Goal: Transaction & Acquisition: Purchase product/service

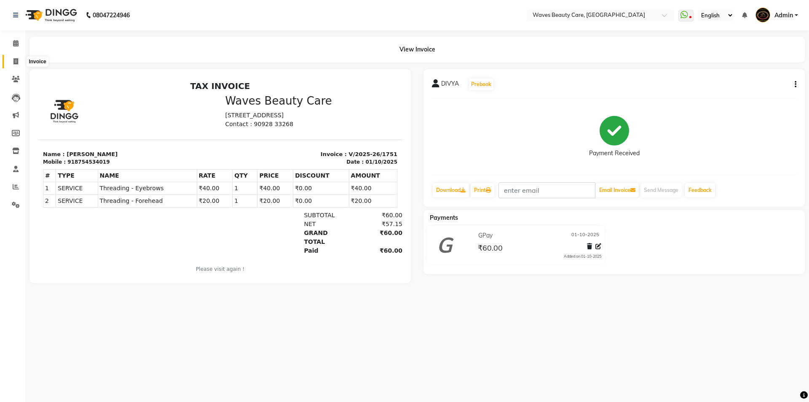
click at [20, 63] on span at bounding box center [15, 62] width 15 height 10
select select "service"
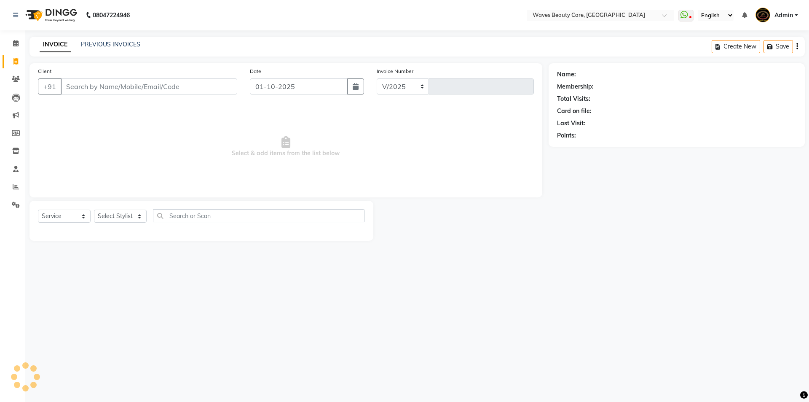
select select "5946"
type input "1752"
click at [666, 254] on div "08047224946 Select Location × Waves Beauty Care, Chengalpet Road WhatsApp Statu…" at bounding box center [404, 201] width 809 height 402
click at [653, 269] on div "08047224946 Select Location × Waves Beauty Care, Chengalpet Road WhatsApp Statu…" at bounding box center [404, 201] width 809 height 402
click at [639, 262] on div "08047224946 Select Location × Waves Beauty Care, Chengalpet Road WhatsApp Statu…" at bounding box center [404, 201] width 809 height 402
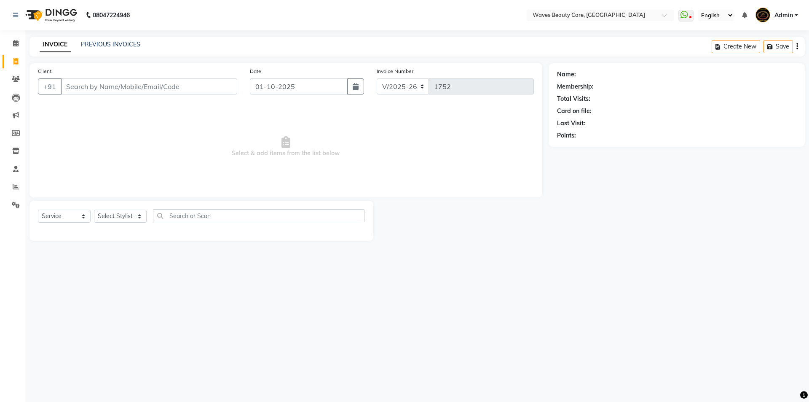
drag, startPoint x: 554, startPoint y: 318, endPoint x: 559, endPoint y: 312, distance: 8.1
click at [553, 317] on div "08047224946 Select Location × Waves Beauty Care, Chengalpet Road WhatsApp Statu…" at bounding box center [404, 201] width 809 height 402
drag, startPoint x: 768, startPoint y: 241, endPoint x: 662, endPoint y: 226, distance: 107.3
click at [727, 232] on main "INVOICE PREVIOUS INVOICES Create New Save Client +91 Date 01-10-2025 Invoice Nu…" at bounding box center [417, 145] width 784 height 217
drag, startPoint x: 540, startPoint y: 250, endPoint x: 337, endPoint y: 159, distance: 222.5
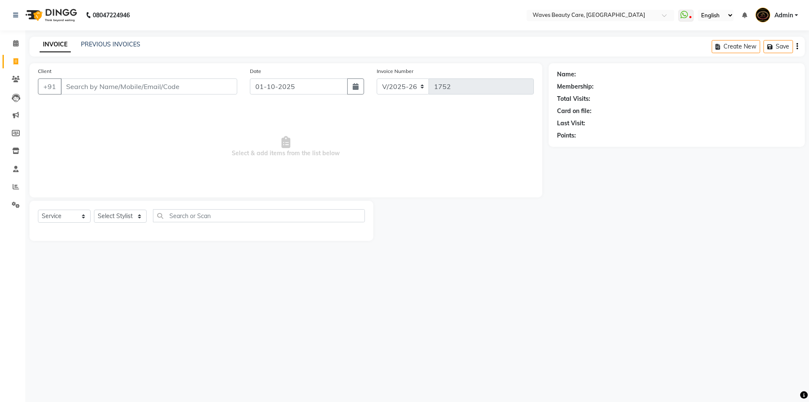
click at [539, 250] on main "INVOICE PREVIOUS INVOICES Create New Save Client +91 Date 01-10-2025 Invoice Nu…" at bounding box center [417, 145] width 784 height 217
click at [679, 175] on div "Name: Membership: Total Visits: Card on file: Last Visit: Points:" at bounding box center [680, 151] width 263 height 177
click at [758, 171] on div "Name: Membership: Total Visits: Card on file: Last Visit: Points:" at bounding box center [680, 151] width 263 height 177
drag, startPoint x: 725, startPoint y: 230, endPoint x: 696, endPoint y: 213, distance: 34.0
click at [719, 229] on div "Name: Membership: Total Visits: Card on file: Last Visit: Points:" at bounding box center [680, 151] width 263 height 177
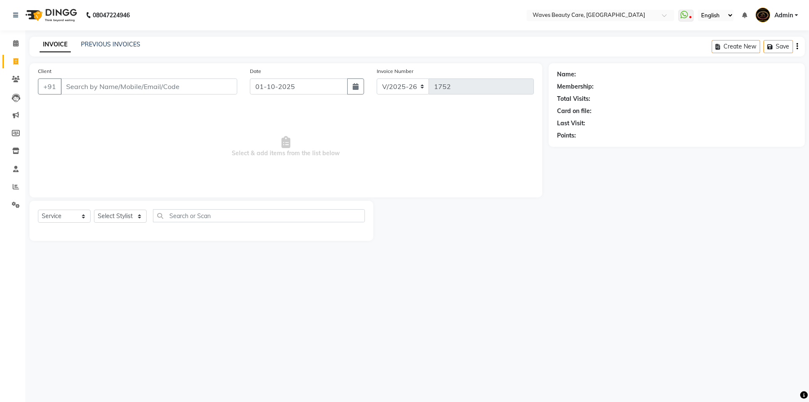
drag, startPoint x: 797, startPoint y: 237, endPoint x: 550, endPoint y: 175, distance: 254.5
click at [744, 218] on div "Name: Membership: Total Visits: Card on file: Last Visit: Points:" at bounding box center [680, 151] width 263 height 177
click at [120, 121] on span "Select & add items from the list below" at bounding box center [286, 147] width 496 height 84
drag, startPoint x: 480, startPoint y: 203, endPoint x: 411, endPoint y: 252, distance: 85.0
click at [478, 202] on div at bounding box center [460, 221] width 175 height 40
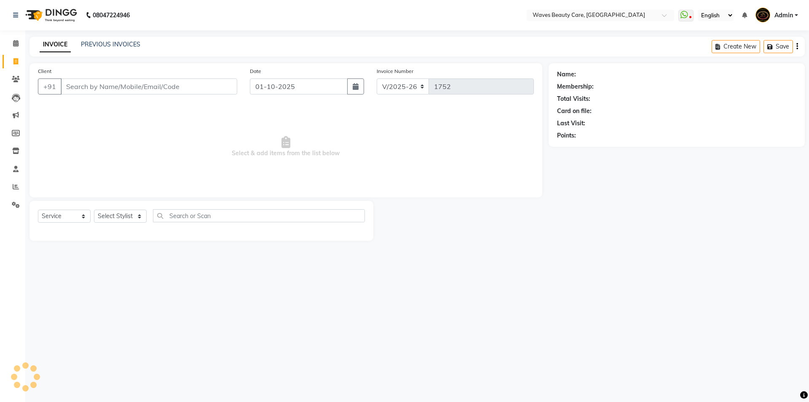
drag, startPoint x: 199, startPoint y: 299, endPoint x: 173, endPoint y: 282, distance: 31.6
click at [183, 293] on div "08047224946 Select Location × Waves Beauty Care, Chengalpet Road WhatsApp Statu…" at bounding box center [404, 201] width 809 height 402
drag, startPoint x: 631, startPoint y: 373, endPoint x: 629, endPoint y: 349, distance: 23.7
click at [633, 367] on div "08047224946 Select Location × Waves Beauty Care, Chengalpet Road WhatsApp Statu…" at bounding box center [404, 201] width 809 height 402
click at [621, 279] on div "08047224946 Select Location × Waves Beauty Care, Chengalpet Road WhatsApp Statu…" at bounding box center [404, 201] width 809 height 402
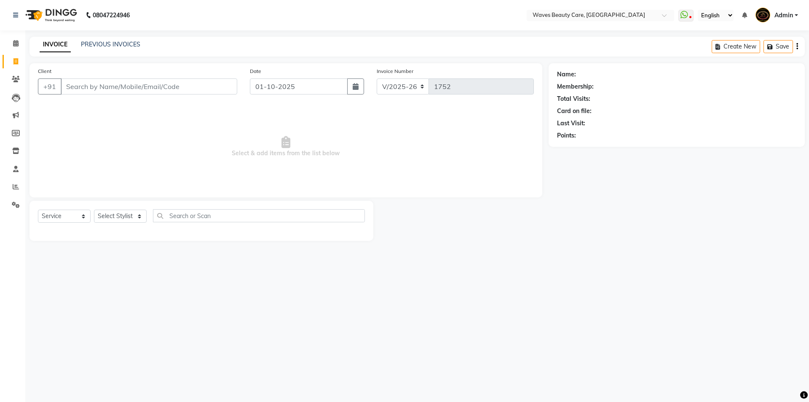
click at [725, 311] on div "08047224946 Select Location × Waves Beauty Care, Chengalpet Road WhatsApp Statu…" at bounding box center [404, 201] width 809 height 402
drag, startPoint x: 796, startPoint y: 312, endPoint x: 773, endPoint y: 300, distance: 26.0
click at [783, 304] on div "08047224946 Select Location × Waves Beauty Care, Chengalpet Road WhatsApp Statu…" at bounding box center [404, 201] width 809 height 402
drag, startPoint x: 647, startPoint y: 230, endPoint x: 561, endPoint y: 213, distance: 88.0
click at [637, 230] on div "Name: Membership: Total Visits: Card on file: Last Visit: Points:" at bounding box center [680, 151] width 263 height 177
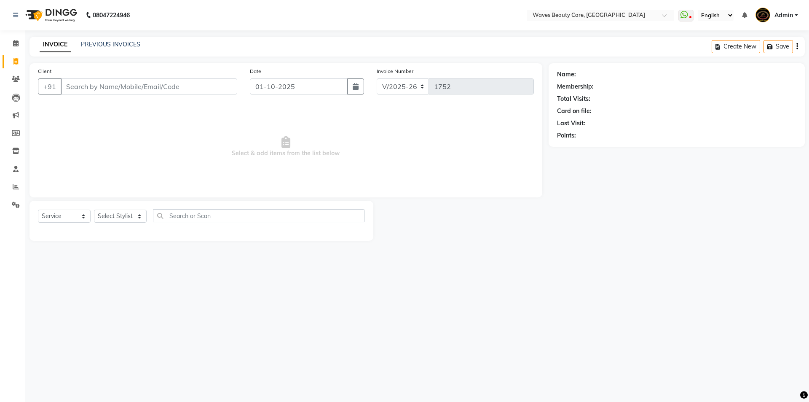
click at [398, 169] on span "Select & add items from the list below" at bounding box center [286, 147] width 496 height 84
click at [95, 134] on span "Select & add items from the list below" at bounding box center [286, 147] width 496 height 84
click at [430, 214] on div at bounding box center [460, 221] width 175 height 40
click at [580, 299] on div "08047224946 Select Location × Waves Beauty Care, Chengalpet Road WhatsApp Statu…" at bounding box center [404, 201] width 809 height 402
click at [584, 304] on div "08047224946 Select Location × Waves Beauty Care, Chengalpet Road WhatsApp Statu…" at bounding box center [404, 201] width 809 height 402
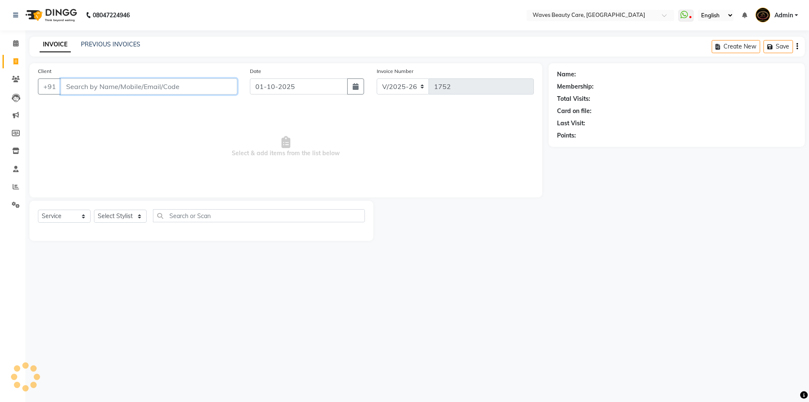
click at [114, 88] on input "Client" at bounding box center [149, 86] width 177 height 16
click at [116, 87] on input "Client" at bounding box center [149, 86] width 177 height 16
type input "7358580015"
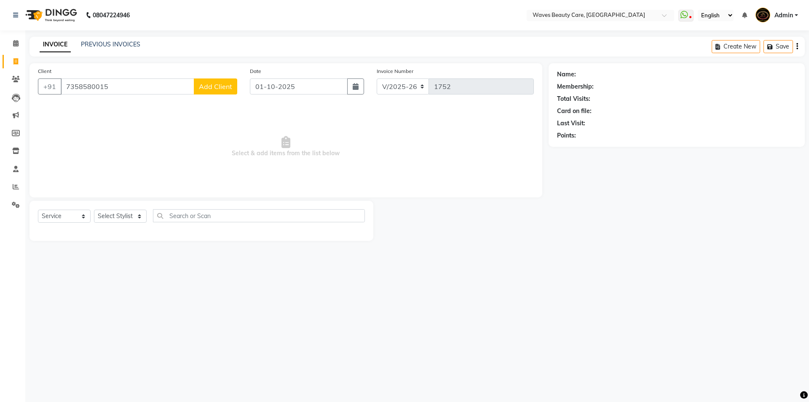
click at [211, 87] on span "Add Client" at bounding box center [215, 86] width 33 height 8
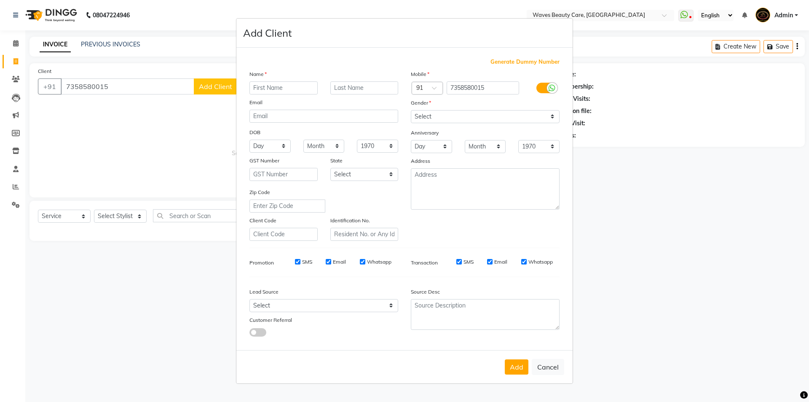
click at [259, 86] on input "text" at bounding box center [284, 87] width 68 height 13
type input "A"
click at [273, 87] on input "ISWARYA" at bounding box center [284, 87] width 68 height 13
click at [295, 85] on input "ISWARAYA" at bounding box center [284, 87] width 68 height 13
type input "ISWARAYA"
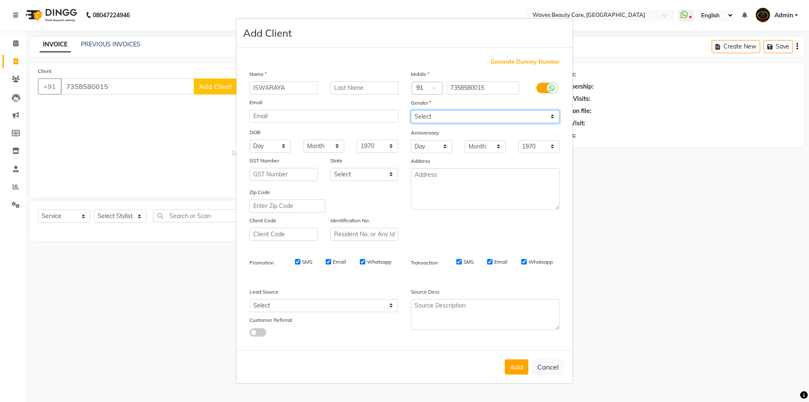
click at [454, 113] on select "Select Male Female Other Prefer Not To Say" at bounding box center [485, 116] width 149 height 13
select select "female"
click at [411, 110] on select "Select Male Female Other Prefer Not To Say" at bounding box center [485, 116] width 149 height 13
click at [514, 372] on button "Add" at bounding box center [517, 366] width 24 height 15
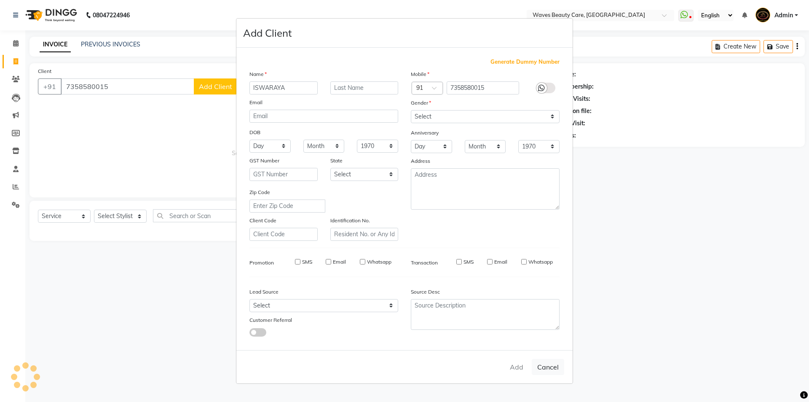
select select
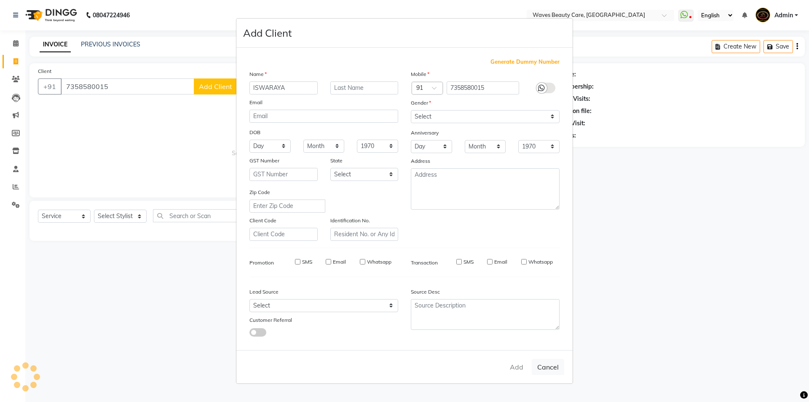
select select
checkbox input "false"
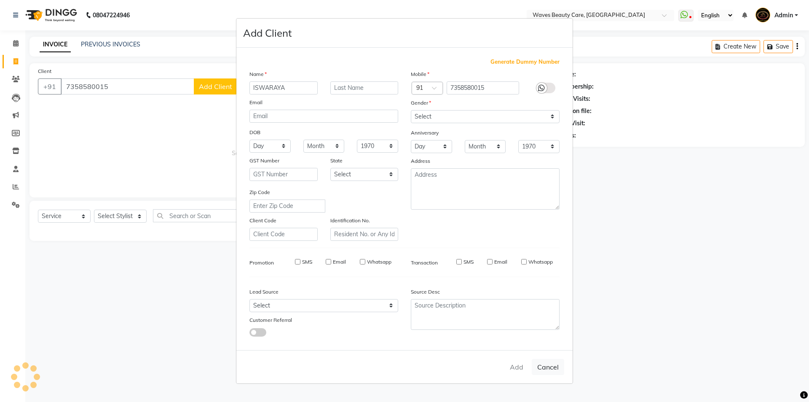
checkbox input "false"
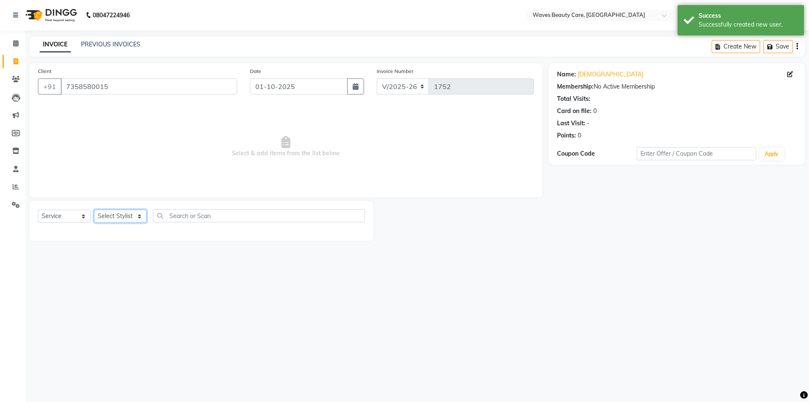
click at [133, 217] on select "Select Stylist ANJU DIVYA Yoganandhi Nagarajan" at bounding box center [120, 216] width 53 height 13
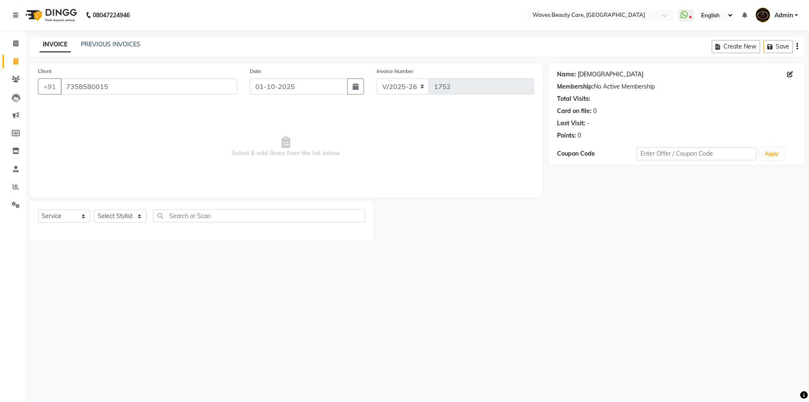
click at [596, 72] on link "Iswaraya" at bounding box center [611, 74] width 66 height 9
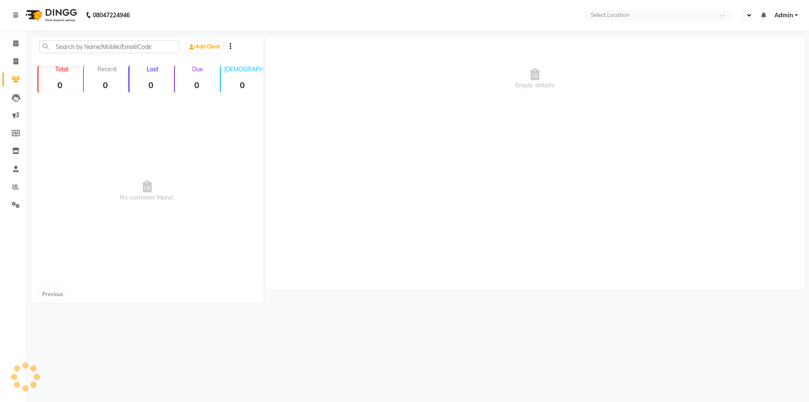
select select "en"
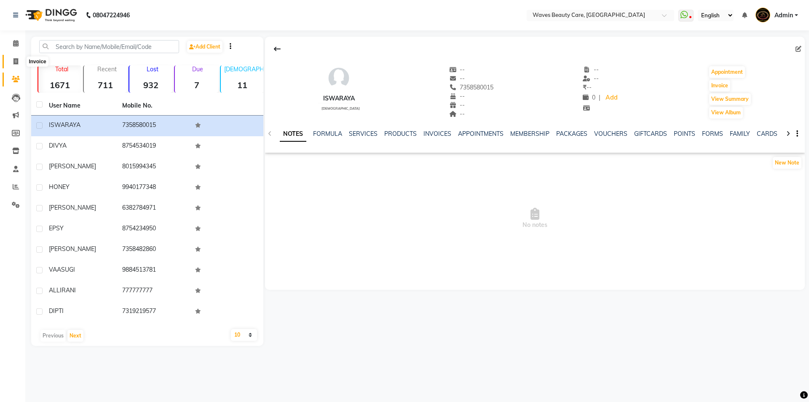
click at [16, 63] on icon at bounding box center [15, 61] width 5 height 6
select select "service"
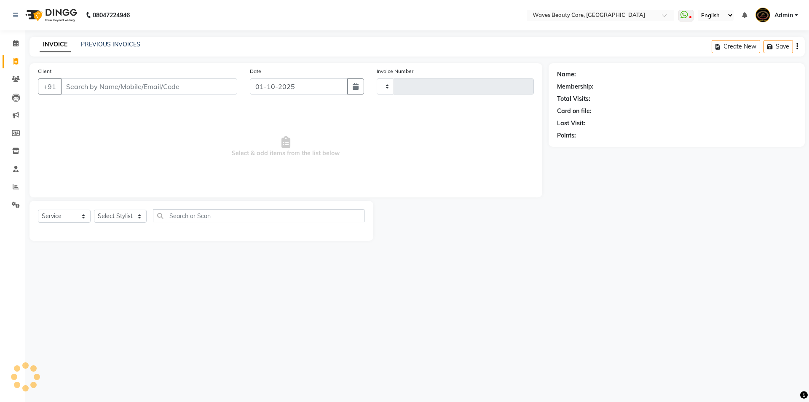
type input "1752"
select select "5946"
click at [94, 82] on input "Client" at bounding box center [149, 86] width 177 height 16
type input "I"
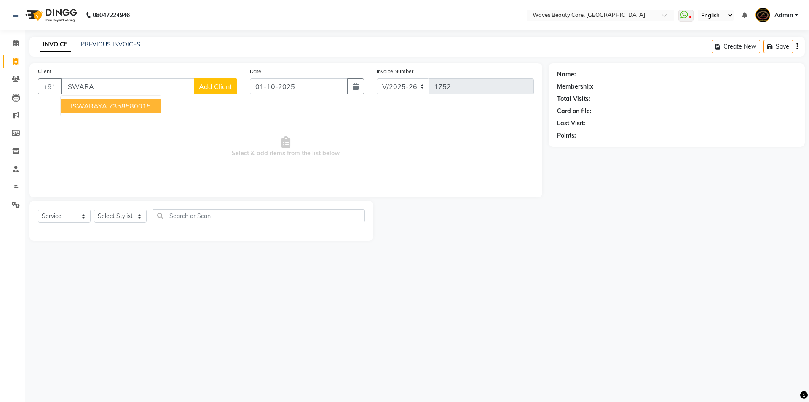
click at [110, 108] on ngb-highlight "7358580015" at bounding box center [130, 106] width 42 height 8
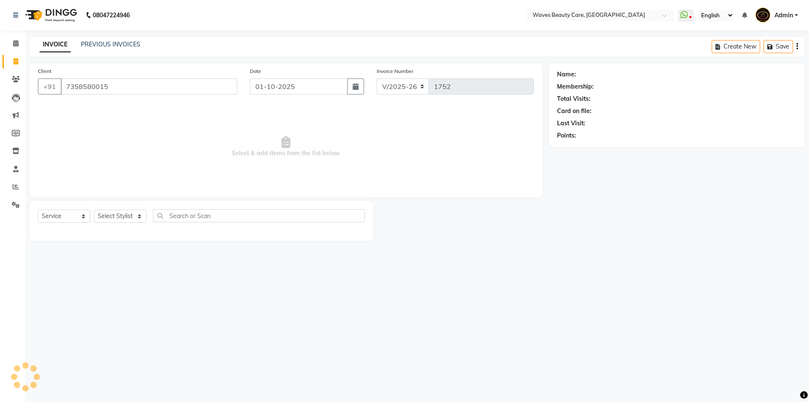
type input "7358580015"
click at [133, 214] on select "Select Stylist ANJU DIVYA Yoganandhi Nagarajan" at bounding box center [120, 216] width 53 height 13
select select "66638"
click at [94, 210] on select "Select Stylist ANJU DIVYA Yoganandhi Nagarajan" at bounding box center [120, 216] width 53 height 13
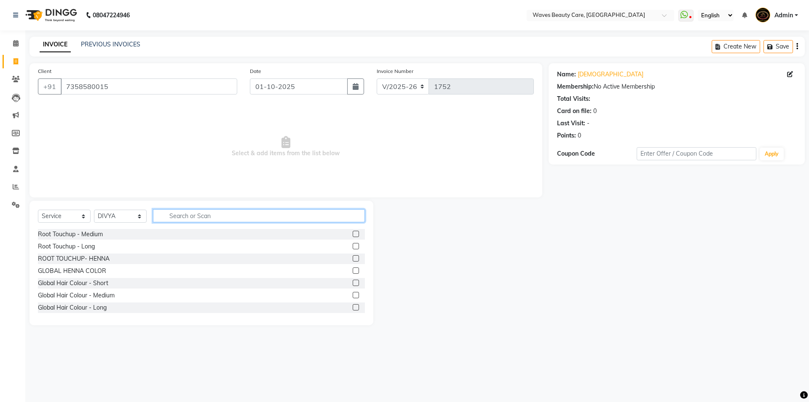
click at [178, 218] on input "text" at bounding box center [259, 215] width 212 height 13
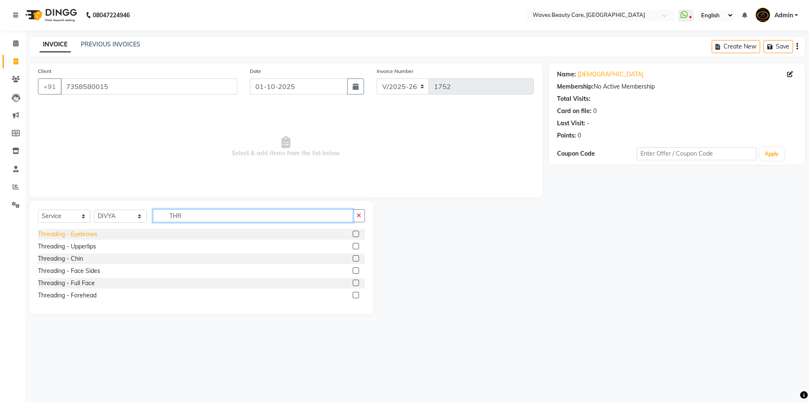
type input "THR"
click at [86, 233] on div "Threading - Eyebrows" at bounding box center [67, 234] width 59 height 9
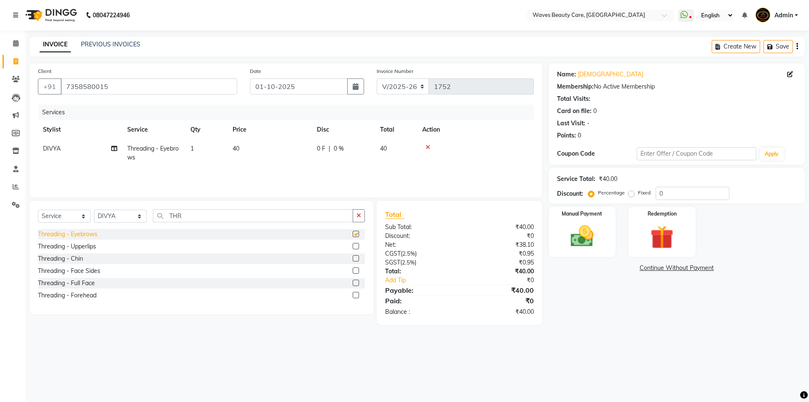
checkbox input "false"
click at [88, 247] on div "Threading - Upperlips" at bounding box center [67, 246] width 58 height 9
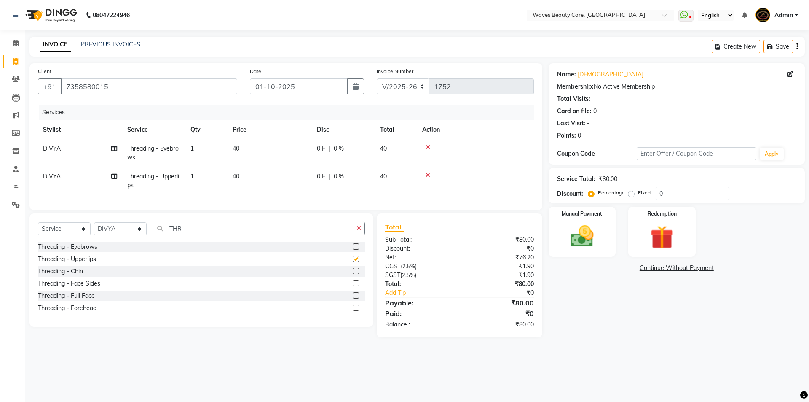
checkbox input "false"
click at [254, 176] on td "40" at bounding box center [270, 181] width 84 height 28
select select "66638"
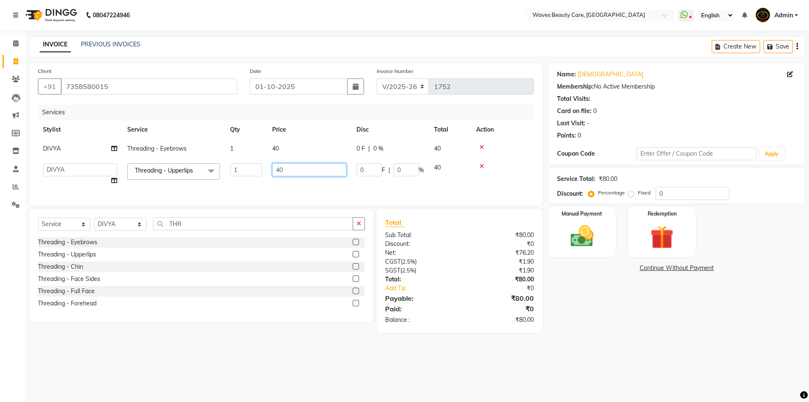
click at [288, 170] on input "40" at bounding box center [309, 169] width 74 height 13
type input "4"
type input "30"
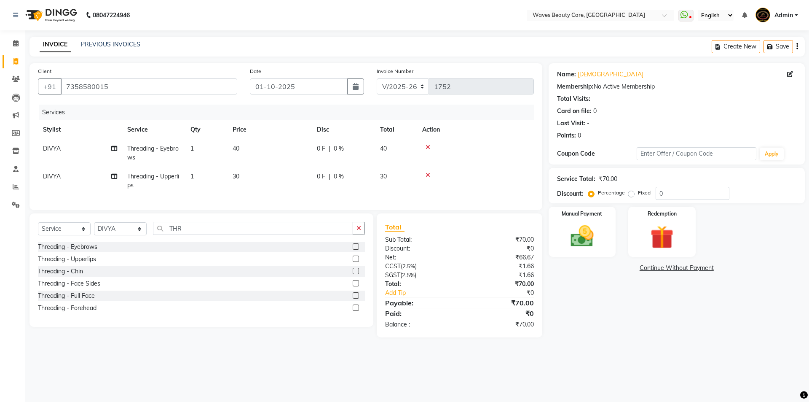
click at [290, 183] on td "30" at bounding box center [270, 181] width 84 height 28
select select "66638"
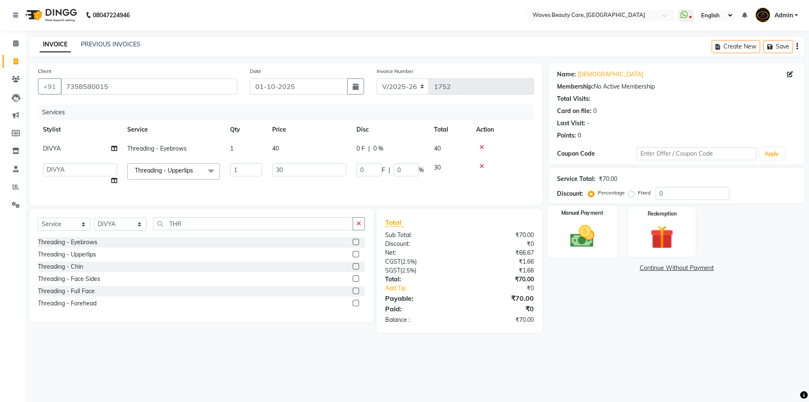
click at [570, 243] on img at bounding box center [582, 236] width 39 height 28
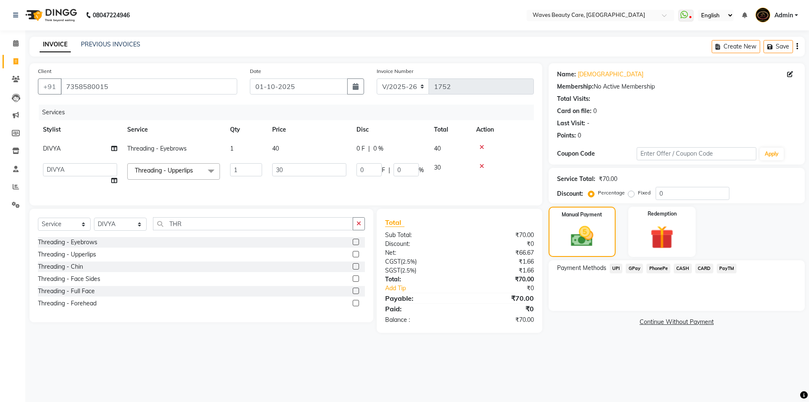
click at [682, 270] on span "CASH" at bounding box center [683, 268] width 18 height 10
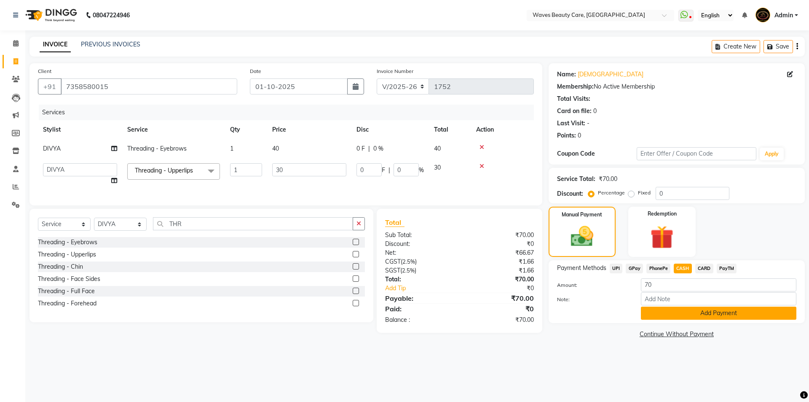
click at [668, 318] on button "Add Payment" at bounding box center [719, 312] width 156 height 13
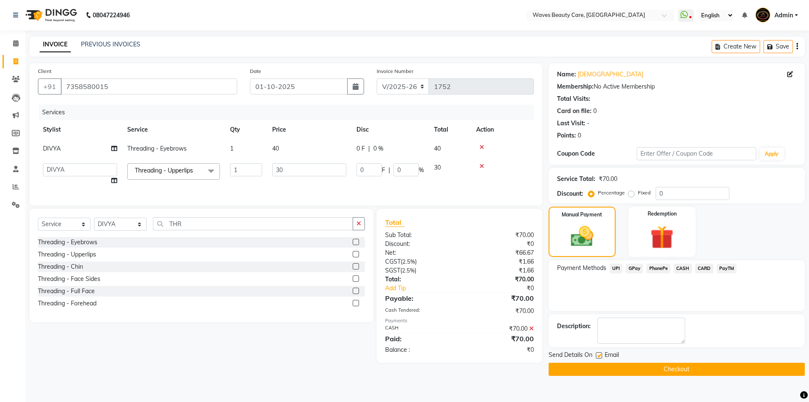
drag, startPoint x: 653, startPoint y: 369, endPoint x: 648, endPoint y: 368, distance: 5.1
click at [648, 368] on button "Checkout" at bounding box center [677, 369] width 256 height 13
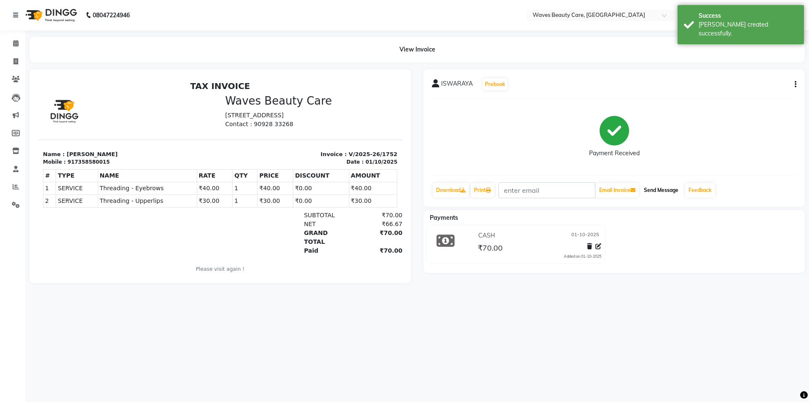
click at [668, 192] on button "Send Message" at bounding box center [661, 190] width 41 height 14
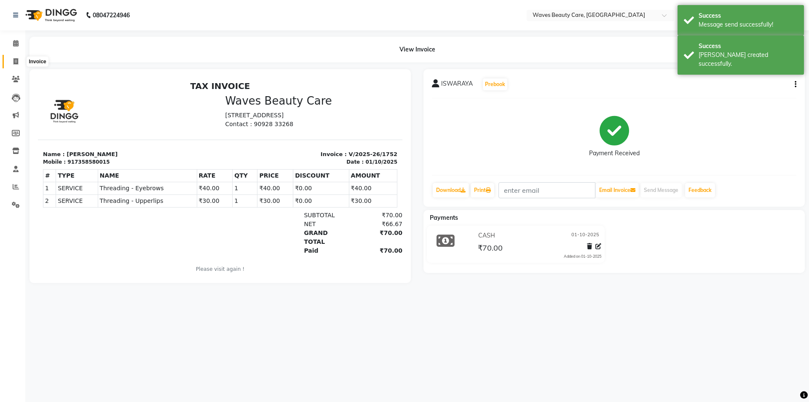
click at [16, 59] on icon at bounding box center [15, 61] width 5 height 6
select select "service"
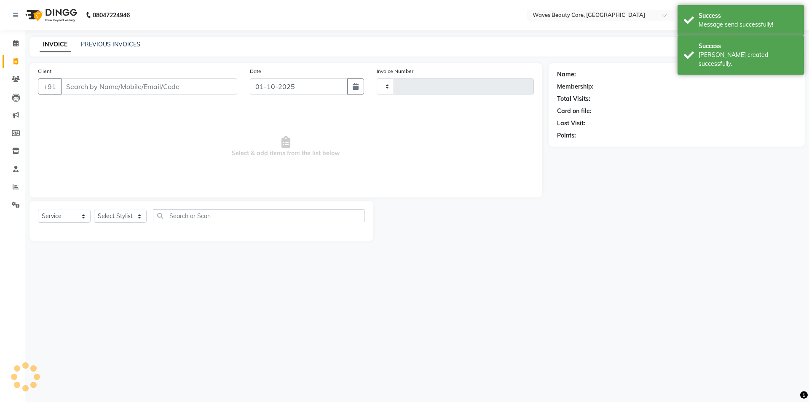
type input "1753"
select select "5946"
click at [72, 86] on input "Client" at bounding box center [149, 86] width 177 height 16
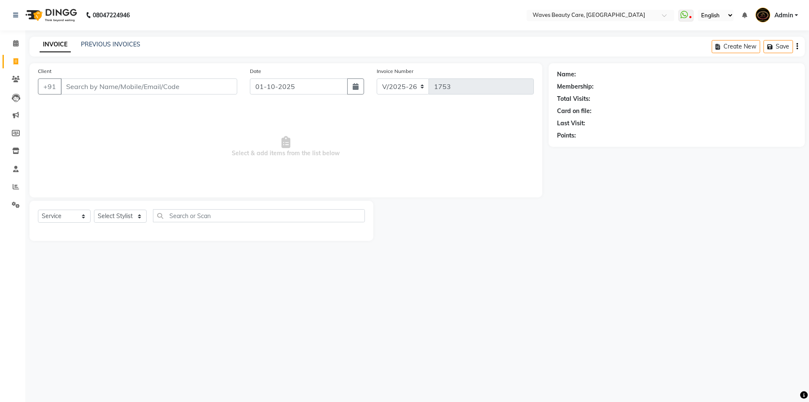
click at [730, 13] on select "English ENGLISH Español العربية मराठी हिंदी ગુજરાતી தமிழ் 中文" at bounding box center [716, 15] width 36 height 11
click at [699, 10] on select "English ENGLISH Español العربية मराठी हिंदी ગુજરાતી தமிழ் 中文" at bounding box center [716, 15] width 36 height 11
click at [732, 11] on select "English ENGLISH Español العربية मराठी हिंदी ગુજરાતી தமிழ் 中文" at bounding box center [716, 15] width 36 height 11
click at [699, 10] on select "English ENGLISH Español العربية मराठी हिंदी ગુજરાતી தமிழ் 中文" at bounding box center [716, 15] width 36 height 11
click at [730, 15] on select "English ENGLISH Español العربية मराठी हिंदी ગુજરાતી தமிழ் 中文" at bounding box center [716, 15] width 36 height 11
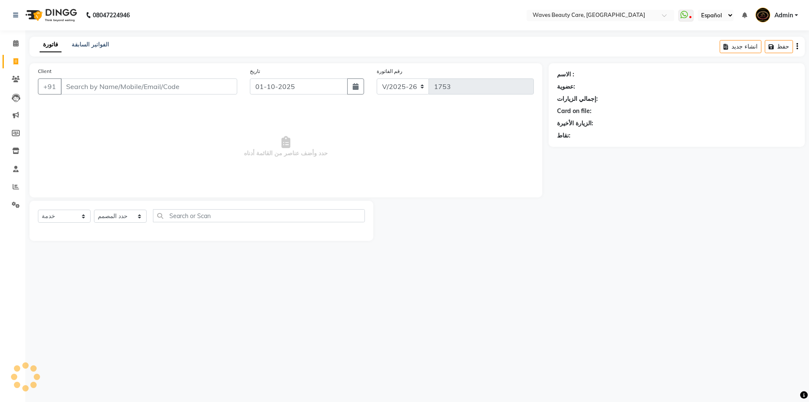
click at [728, 21] on select "English ENGLISH Español العربية मराठी हिंदी ગુજરાતી தமிழ் 中文" at bounding box center [716, 15] width 36 height 11
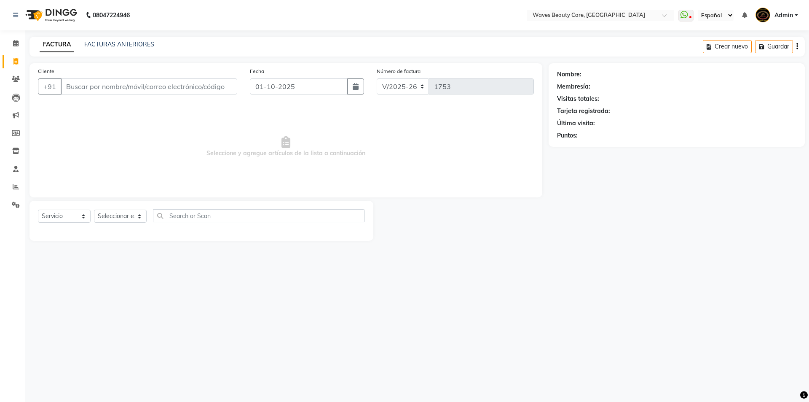
click at [731, 13] on select "Inglés INGLÉS Español العربية मराठी हिंदी ગુજરાતી தமிழ் 中文" at bounding box center [716, 15] width 36 height 11
select select "en"
click at [699, 10] on select "Inglés INGLÉS Español العربية मराठी हिंदी ગુજરાતી தமிழ் 中文" at bounding box center [714, 15] width 32 height 11
click at [731, 8] on ul "WhatsApp Status ✕ Status: Disconnected Most Recent Message: 24-09-2025 05:40 PM…" at bounding box center [741, 15] width 124 height 14
click at [731, 14] on select "English ENGLISH Español العربية मराठी हिंदी ગુજરાતી தமிழ் 中文" at bounding box center [716, 15] width 36 height 11
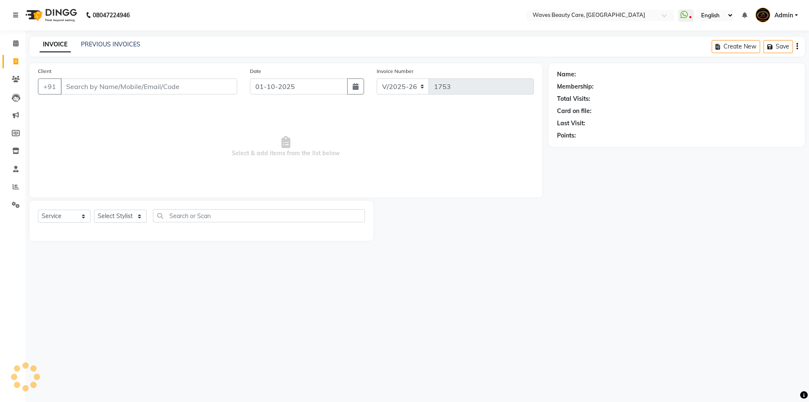
click at [699, 10] on select "English ENGLISH Español العربية मराठी हिंदी ગુજરાતી தமிழ் 中文" at bounding box center [716, 15] width 36 height 11
click at [732, 183] on div "Name: Membership: Total Visits: Card on file: Last Visit: Points:" at bounding box center [680, 151] width 263 height 177
click at [375, 379] on div "08047224946 Select Location × Waves Beauty Care, Chengalpet Road WhatsApp Statu…" at bounding box center [404, 201] width 809 height 402
drag, startPoint x: 377, startPoint y: 324, endPoint x: 393, endPoint y: 299, distance: 29.4
click at [379, 322] on div "08047224946 Select Location × Waves Beauty Care, Chengalpet Road WhatsApp Statu…" at bounding box center [404, 201] width 809 height 402
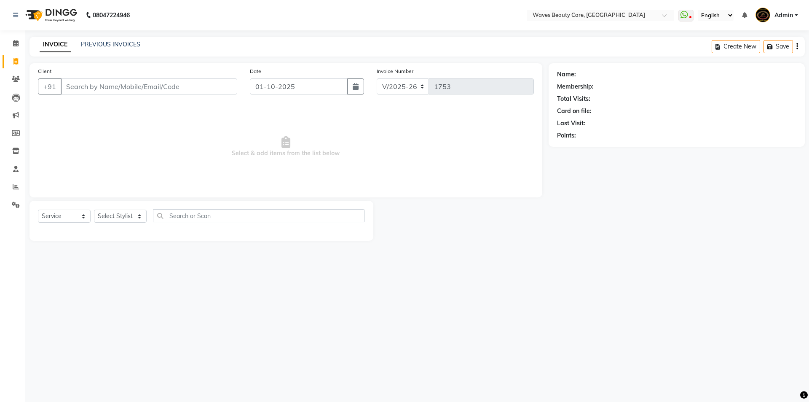
drag, startPoint x: 423, startPoint y: 173, endPoint x: 437, endPoint y: 221, distance: 49.5
click at [427, 182] on span "Select & add items from the list below" at bounding box center [286, 147] width 496 height 84
drag, startPoint x: 449, startPoint y: 256, endPoint x: 722, endPoint y: 239, distance: 273.3
click at [451, 256] on div "08047224946 Select Location × Waves Beauty Care, Chengalpet Road WhatsApp Statu…" at bounding box center [404, 201] width 809 height 402
click at [153, 86] on input "Client" at bounding box center [149, 86] width 177 height 16
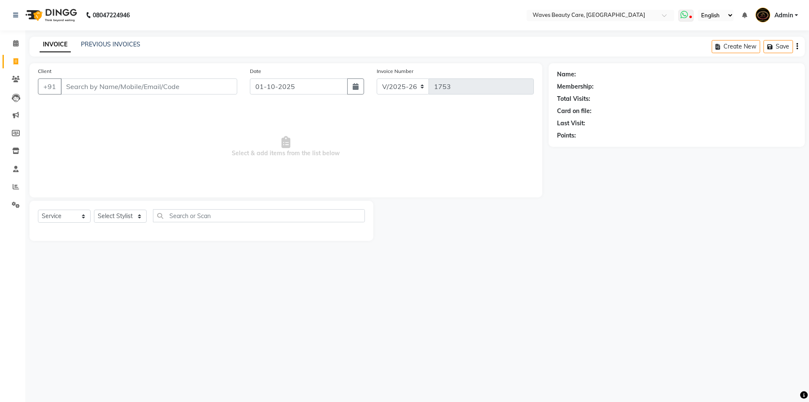
click at [685, 16] on icon at bounding box center [685, 15] width 8 height 8
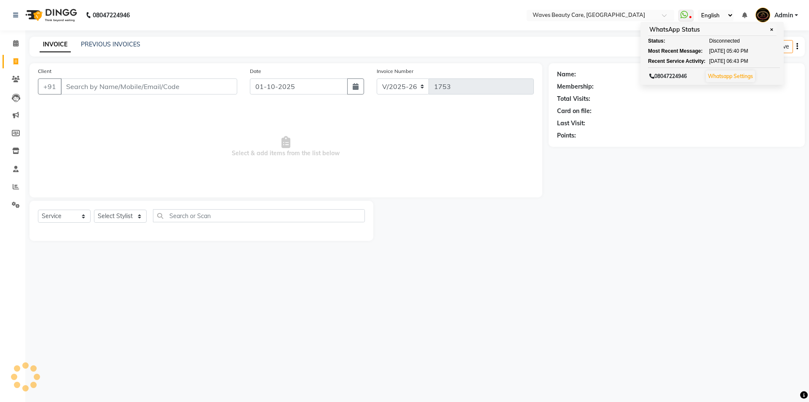
click at [559, 295] on div "08047224946 Select Location × Waves Beauty Care, Chengalpet Road WhatsApp Statu…" at bounding box center [404, 201] width 809 height 402
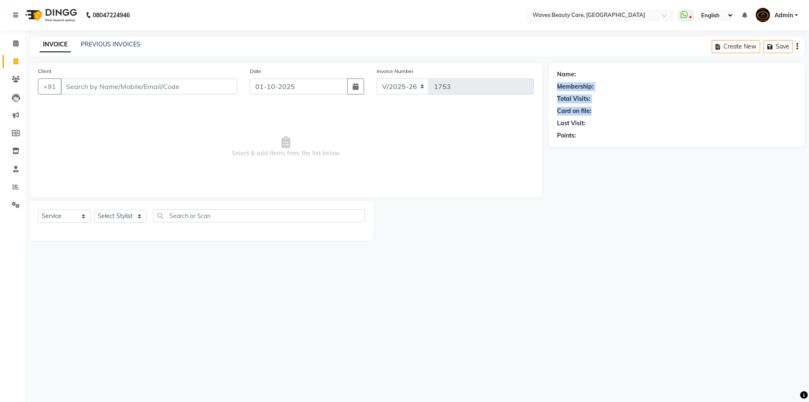
drag, startPoint x: 576, startPoint y: 72, endPoint x: 597, endPoint y: 106, distance: 39.8
click at [597, 106] on div "Name: Membership: Total Visits: Card on file: Last Visit: Points:" at bounding box center [676, 103] width 239 height 73
click at [542, 164] on div "Client +91 Date 01-10-2025 Invoice Number V/2025 V/2025-26 1753 Select & add it…" at bounding box center [286, 130] width 513 height 134
click at [135, 217] on select "Select Stylist ANJU DIVYA Yoganandhi Nagarajan" at bounding box center [120, 216] width 53 height 13
select select "66638"
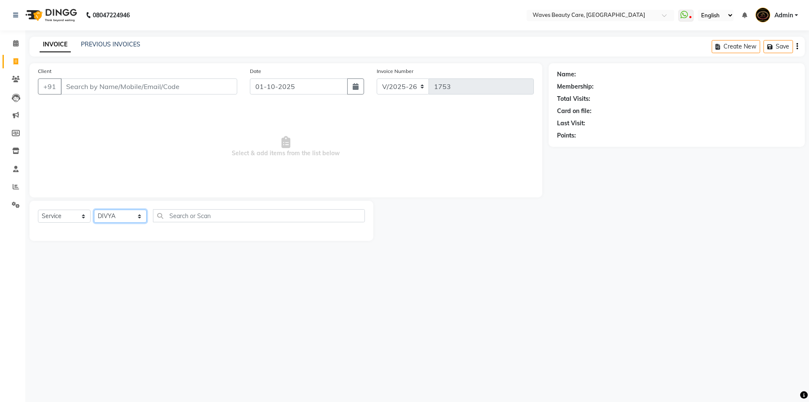
click at [94, 210] on select "Select Stylist ANJU DIVYA Yoganandhi Nagarajan" at bounding box center [120, 216] width 53 height 13
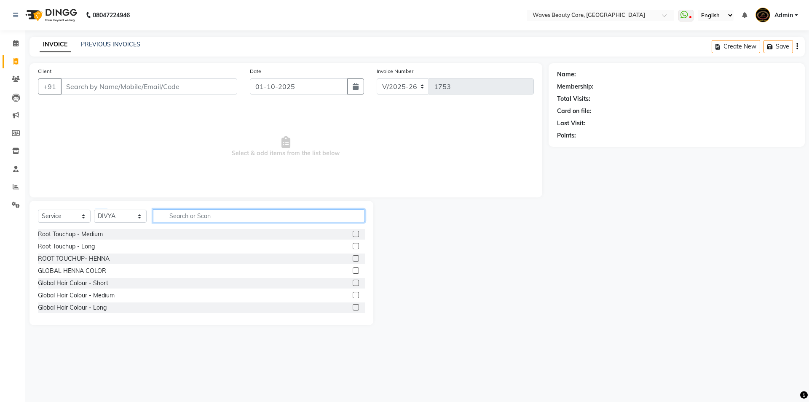
click at [180, 215] on input "text" at bounding box center [259, 215] width 212 height 13
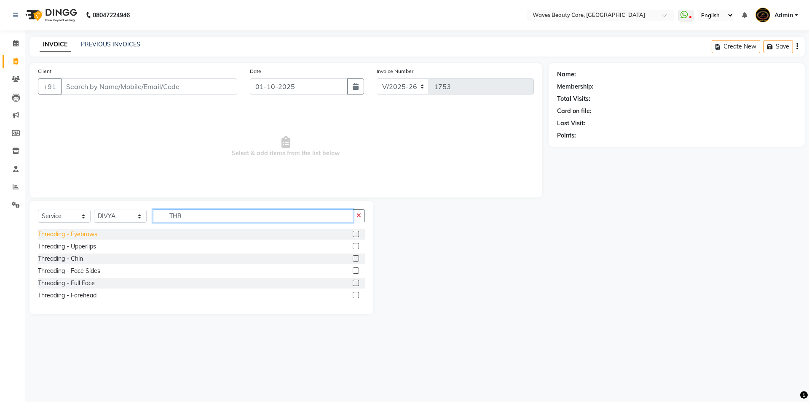
type input "THR"
click at [77, 234] on div "Threading - Eyebrows" at bounding box center [67, 234] width 59 height 9
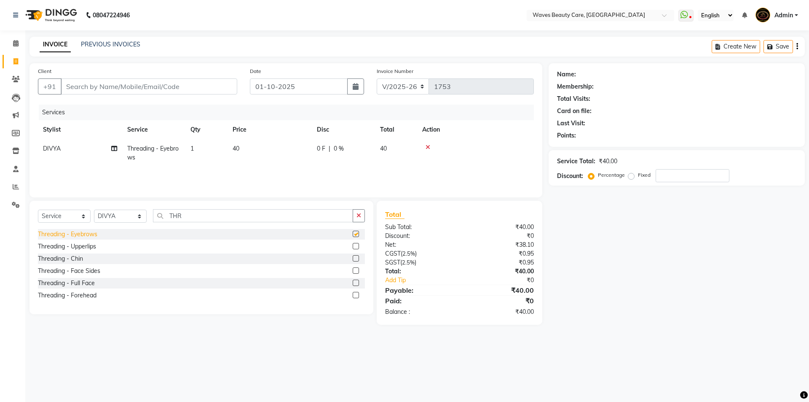
checkbox input "false"
click at [84, 91] on input "Client" at bounding box center [149, 86] width 177 height 16
type input "7"
type input "0"
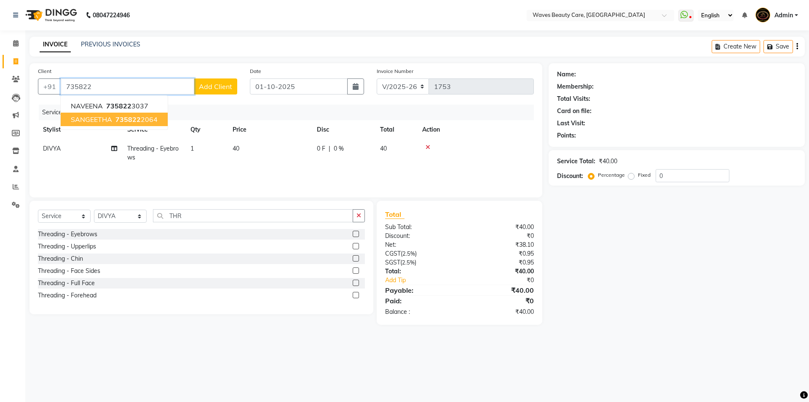
click at [127, 116] on span "735822" at bounding box center [128, 119] width 25 height 8
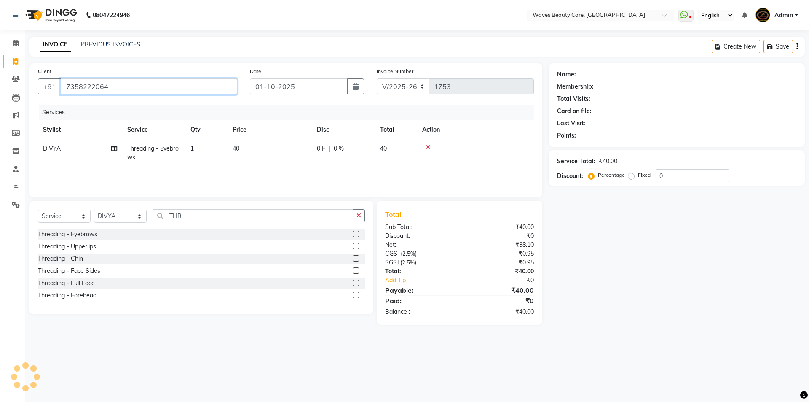
type input "7358222064"
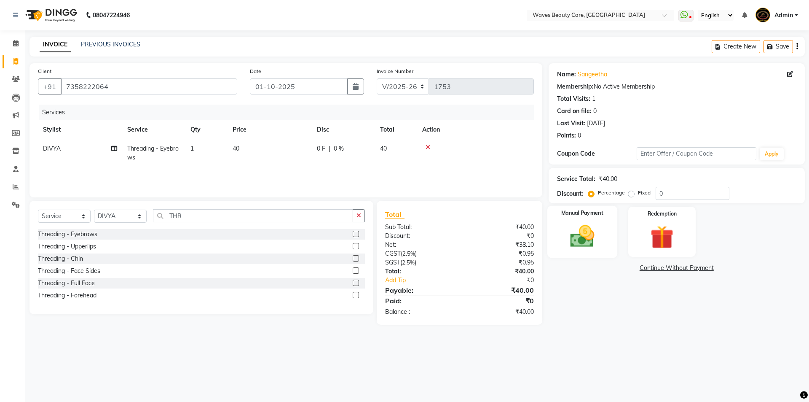
click at [596, 244] on img at bounding box center [582, 236] width 39 height 28
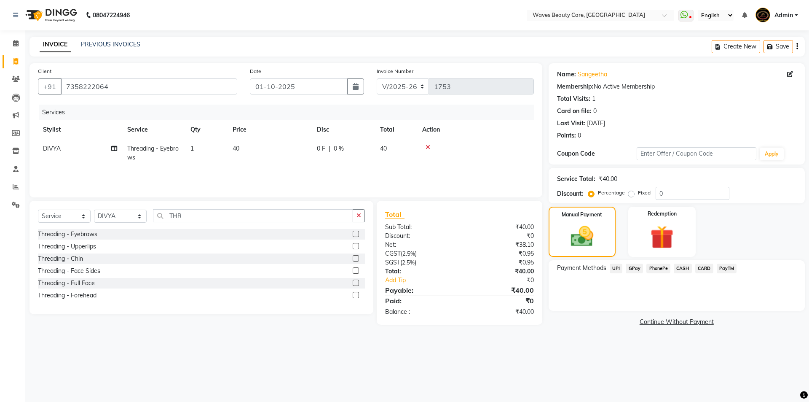
click at [637, 266] on span "GPay" at bounding box center [634, 268] width 17 height 10
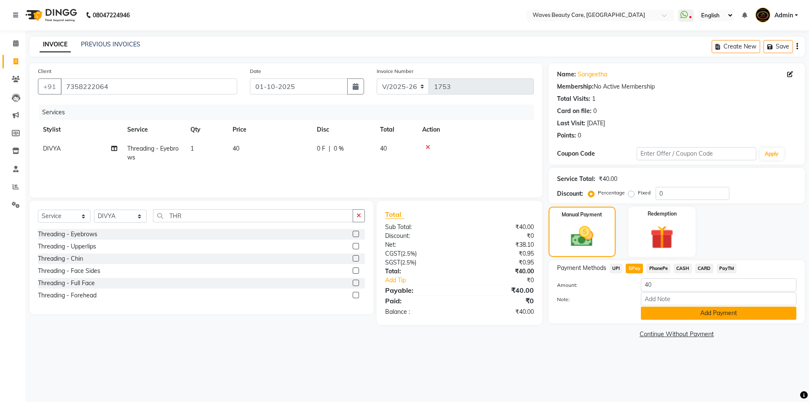
click at [648, 314] on button "Add Payment" at bounding box center [719, 312] width 156 height 13
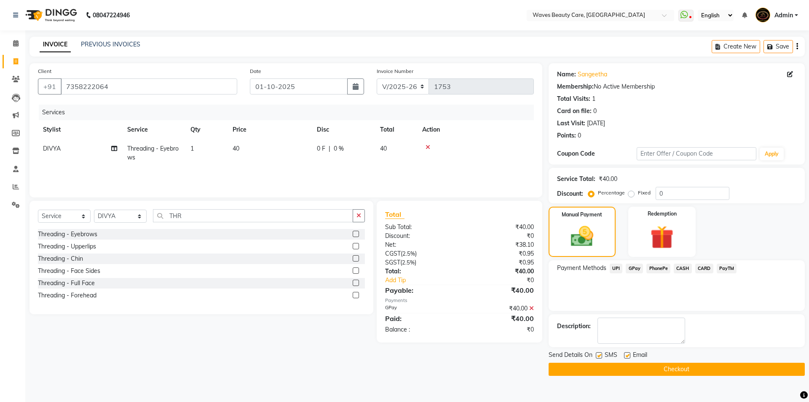
click at [648, 371] on button "Checkout" at bounding box center [677, 369] width 256 height 13
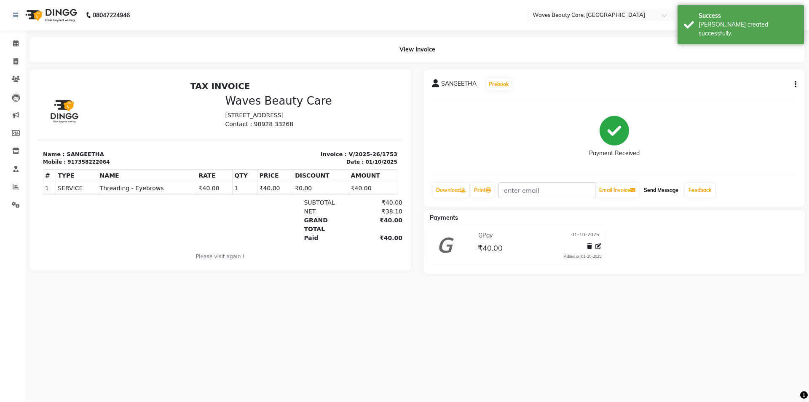
click at [659, 191] on button "Send Message" at bounding box center [661, 190] width 41 height 14
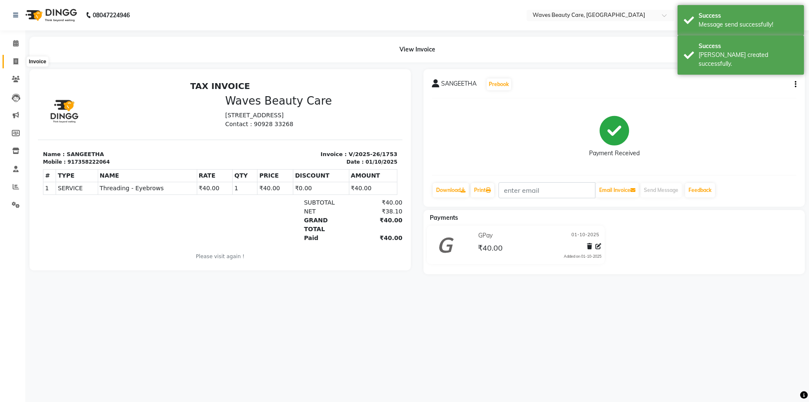
click at [19, 60] on span at bounding box center [15, 62] width 15 height 10
select select "service"
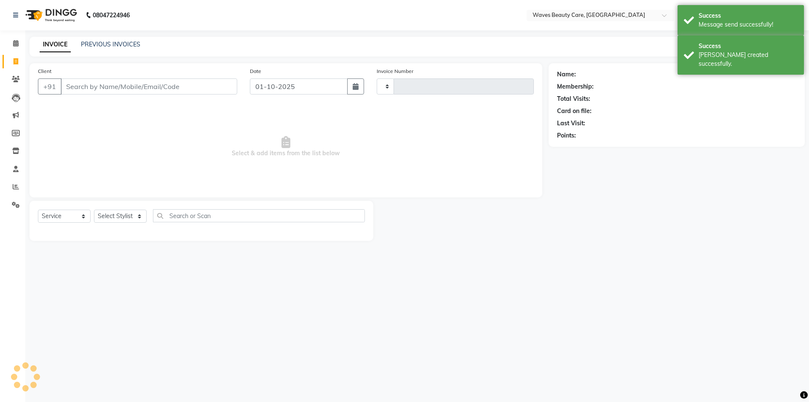
type input "1754"
select select "5946"
click at [73, 85] on input "Client" at bounding box center [149, 86] width 177 height 16
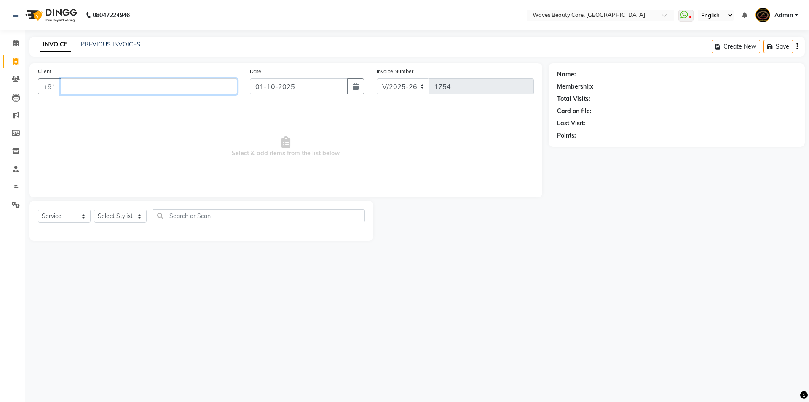
drag, startPoint x: 595, startPoint y: 267, endPoint x: 176, endPoint y: 86, distance: 456.7
click at [176, 86] on input "Client" at bounding box center [149, 86] width 177 height 16
click at [98, 105] on span "962928" at bounding box center [105, 106] width 25 height 8
type input "9629281447"
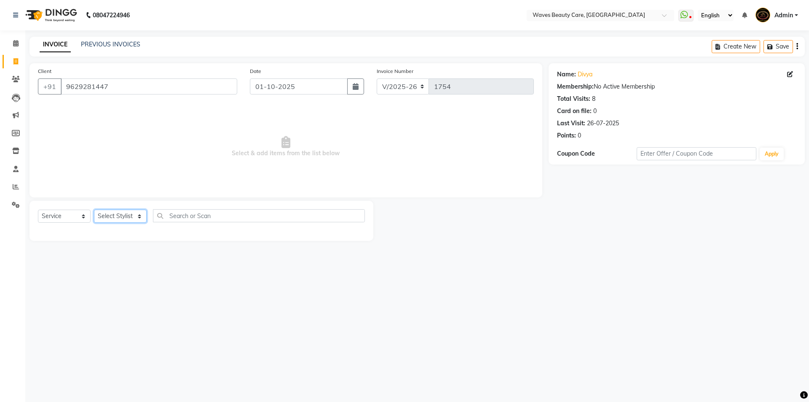
click at [118, 215] on select "Select Stylist ANJU DIVYA Yoganandhi Nagarajan" at bounding box center [120, 216] width 53 height 13
select select "42426"
click at [94, 210] on select "Select Stylist ANJU DIVYA Yoganandhi Nagarajan" at bounding box center [120, 216] width 53 height 13
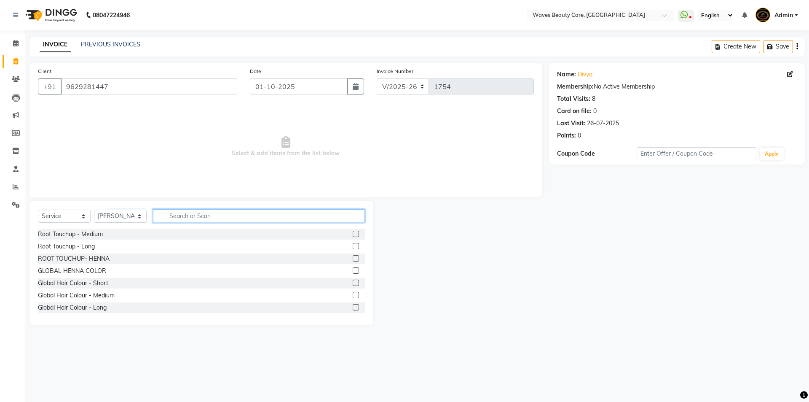
click at [167, 218] on input "text" at bounding box center [259, 215] width 212 height 13
type input "thr"
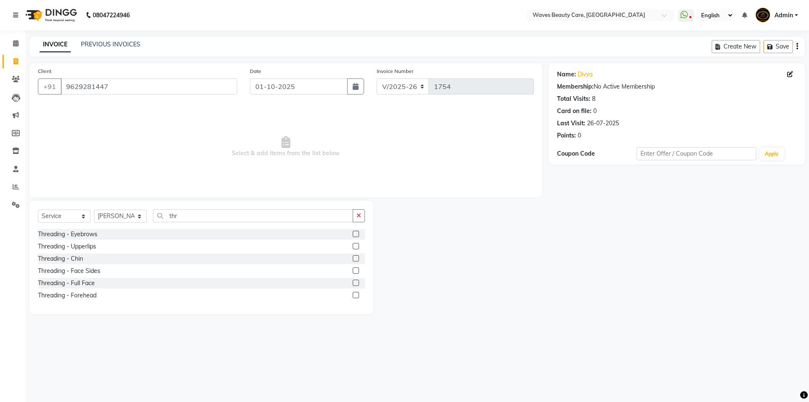
click at [100, 234] on div "Threading - Eyebrows" at bounding box center [201, 234] width 327 height 11
click at [95, 237] on div "Threading - Eyebrows" at bounding box center [67, 234] width 59 height 9
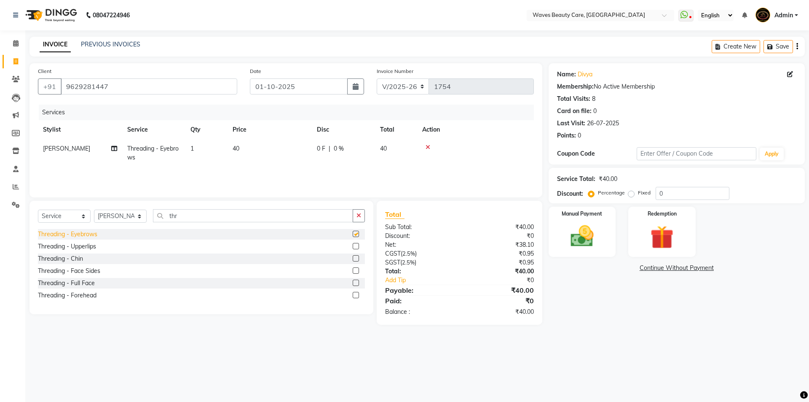
checkbox input "false"
click at [588, 238] on img at bounding box center [582, 236] width 39 height 28
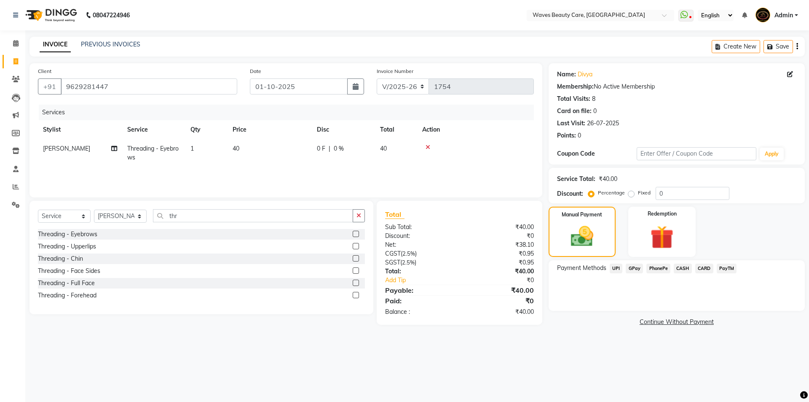
click at [661, 268] on span "PhonePe" at bounding box center [659, 268] width 24 height 10
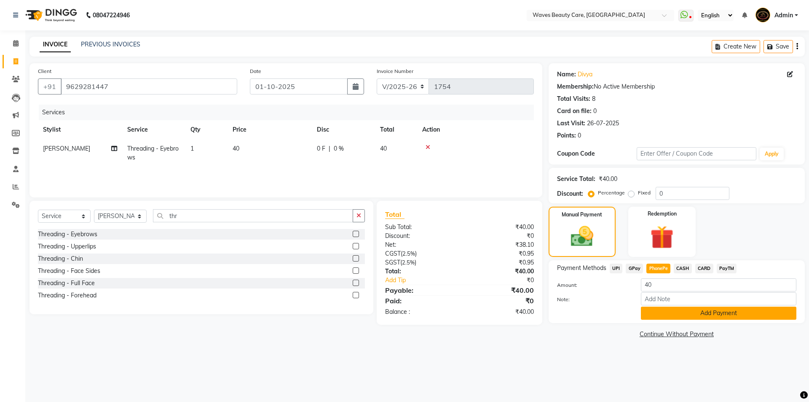
click at [690, 313] on button "Add Payment" at bounding box center [719, 312] width 156 height 13
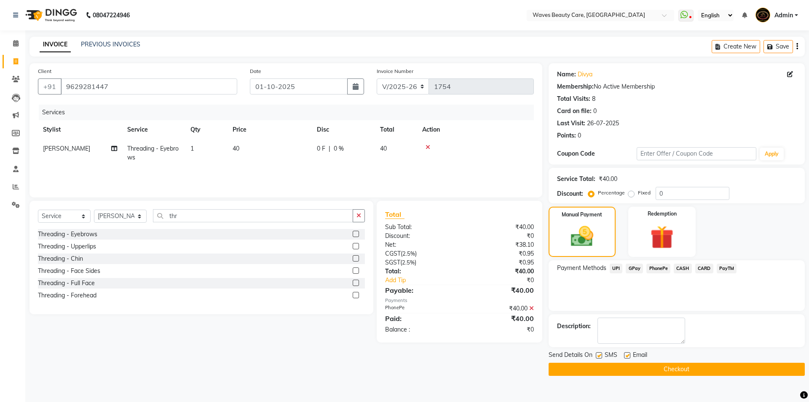
click at [669, 368] on button "Checkout" at bounding box center [677, 369] width 256 height 13
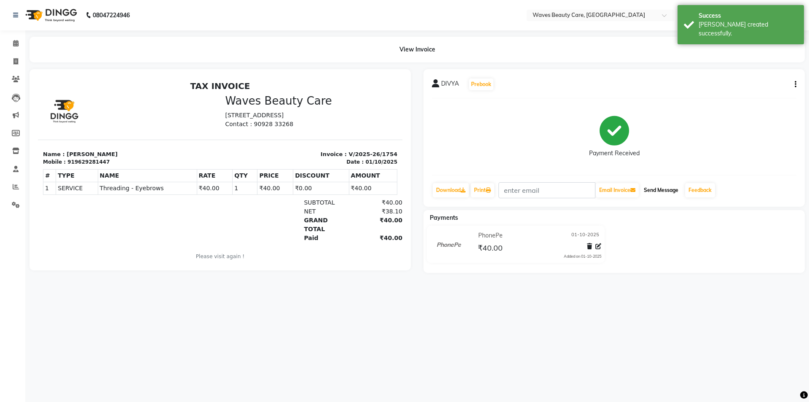
click at [666, 195] on button "Send Message" at bounding box center [661, 190] width 41 height 14
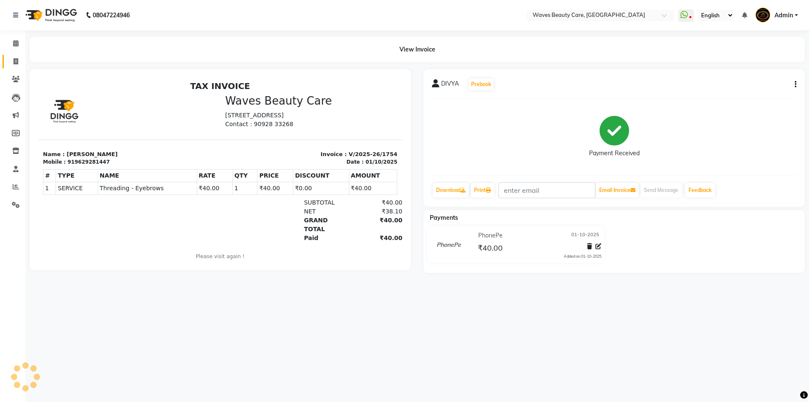
click at [19, 55] on link "Invoice" at bounding box center [13, 62] width 20 height 14
select select "service"
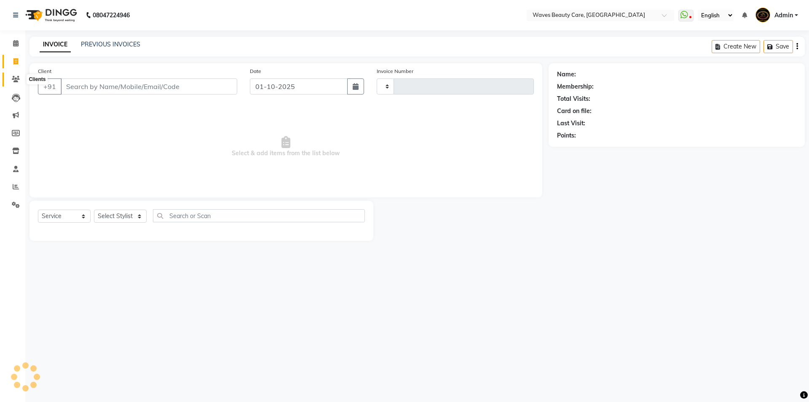
type input "1755"
select select "5946"
click at [72, 89] on input "Client" at bounding box center [149, 86] width 177 height 16
click at [136, 216] on select "Select Stylist ANJU DIVYA Yoganandhi Nagarajan" at bounding box center [120, 216] width 53 height 13
select select "66638"
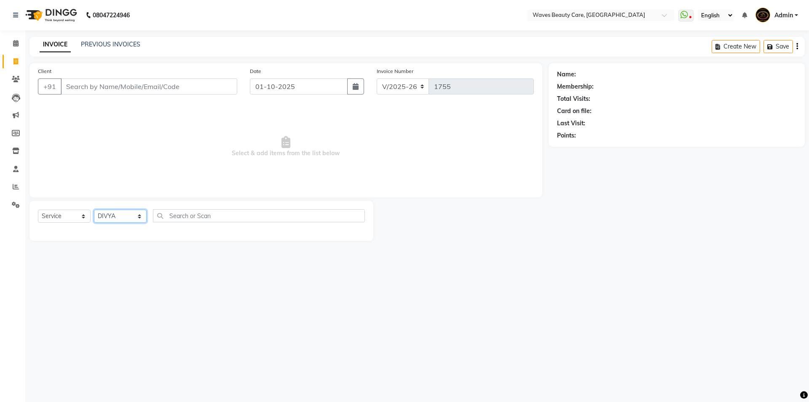
click at [94, 210] on select "Select Stylist ANJU DIVYA Yoganandhi Nagarajan" at bounding box center [120, 216] width 53 height 13
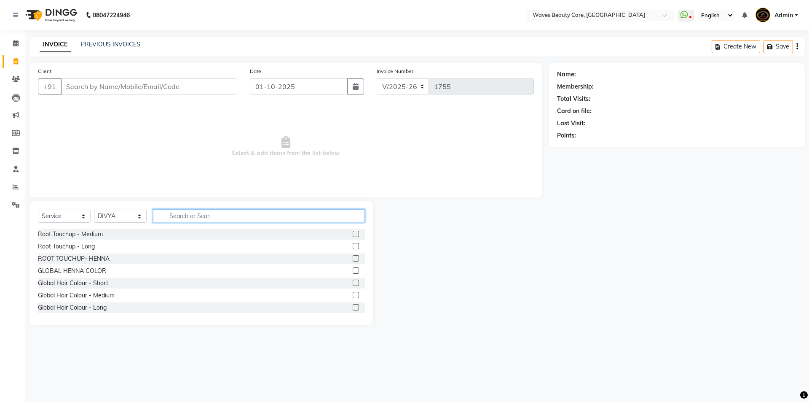
click at [175, 217] on input "text" at bounding box center [259, 215] width 212 height 13
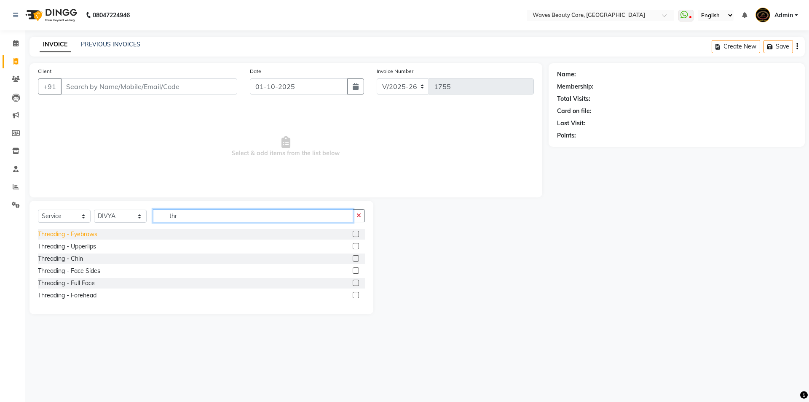
type input "thr"
click at [94, 238] on div "Threading - Eyebrows" at bounding box center [67, 234] width 59 height 9
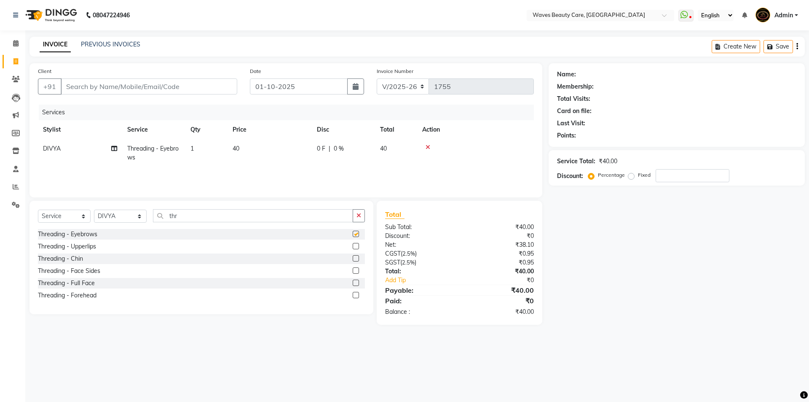
checkbox input "false"
click at [101, 84] on input "Client" at bounding box center [149, 86] width 177 height 16
type input "1"
type input "0"
type input "8122831747"
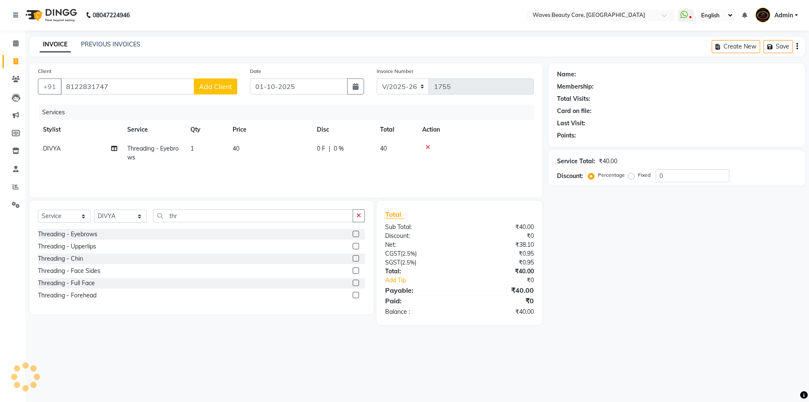
click at [207, 86] on span "Add Client" at bounding box center [215, 86] width 33 height 8
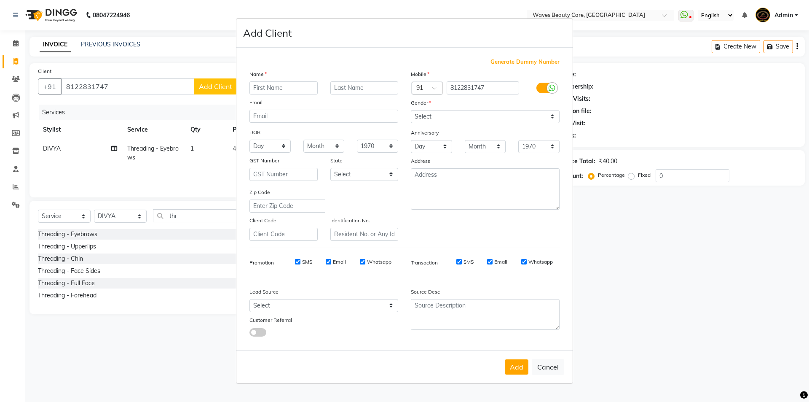
click at [261, 86] on input "text" at bounding box center [284, 87] width 68 height 13
type input "h"
type input "HEPCY"
click at [432, 115] on select "Select Male Female Other Prefer Not To Say" at bounding box center [485, 116] width 149 height 13
select select "female"
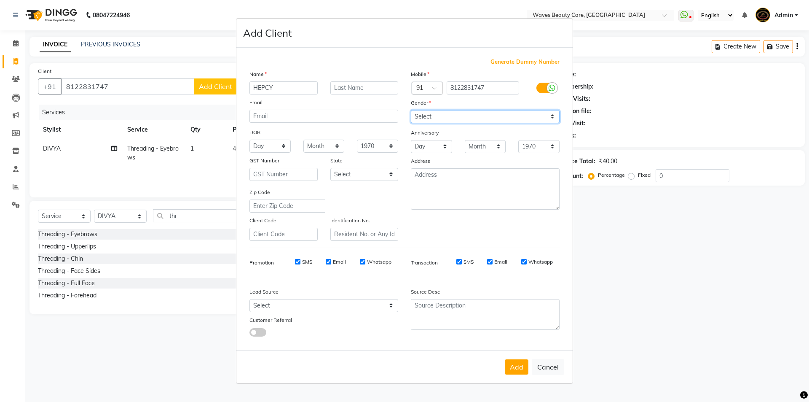
click at [411, 110] on select "Select Male Female Other Prefer Not To Say" at bounding box center [485, 116] width 149 height 13
click at [510, 367] on button "Add" at bounding box center [517, 366] width 24 height 15
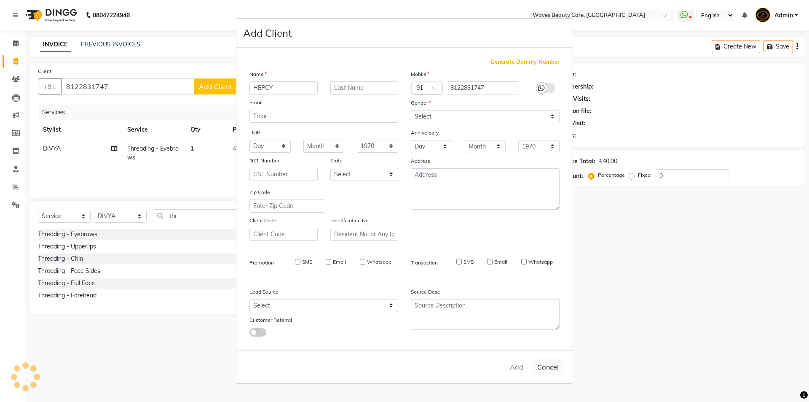
select select
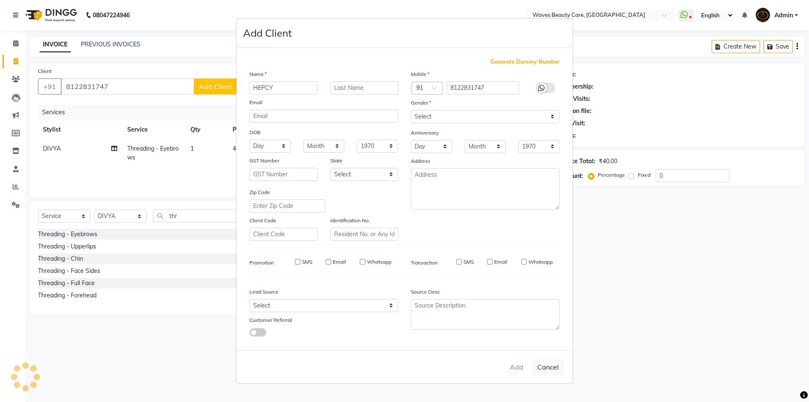
select select
checkbox input "false"
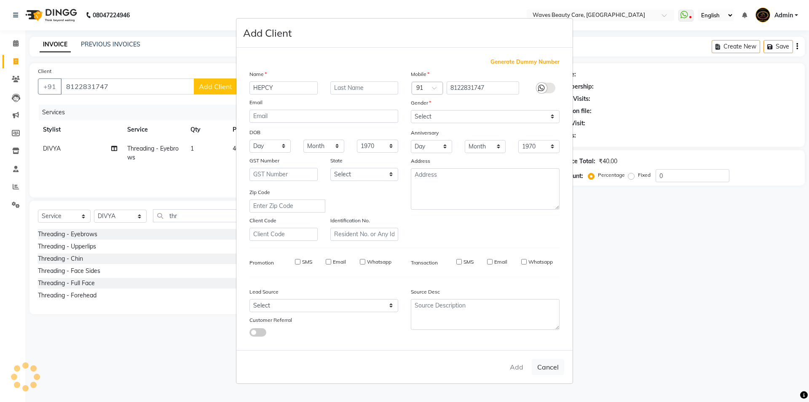
checkbox input "false"
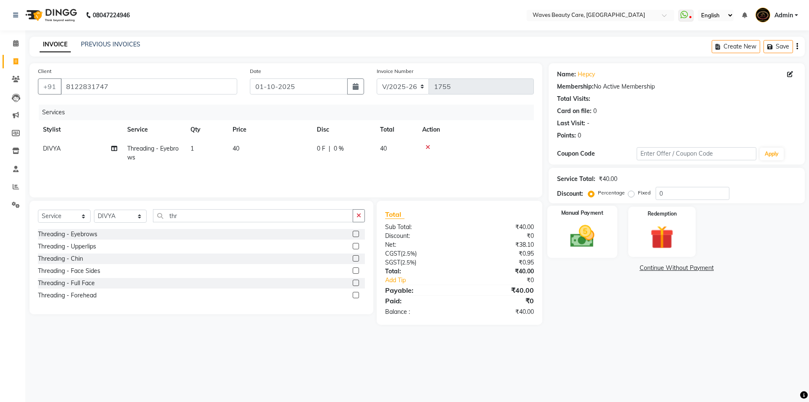
click at [595, 238] on img at bounding box center [582, 236] width 39 height 28
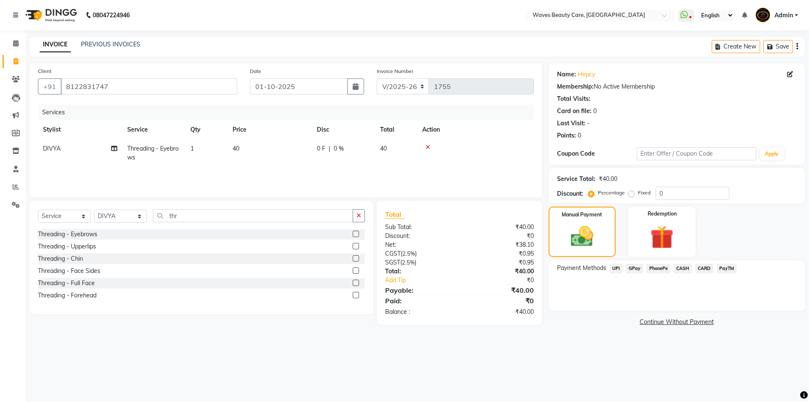
click at [685, 269] on span "CASH" at bounding box center [683, 268] width 18 height 10
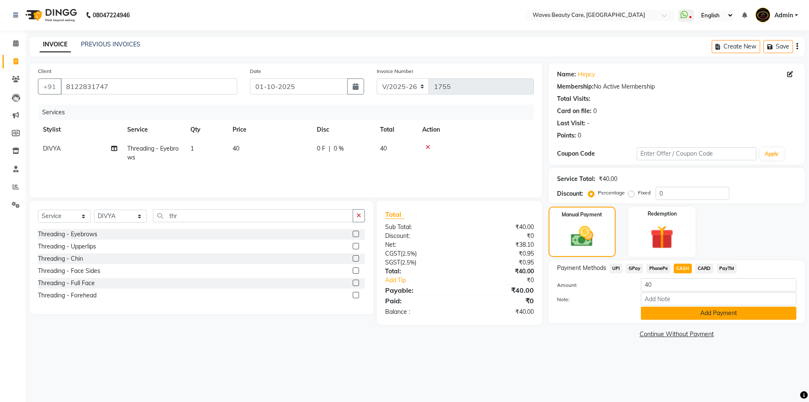
click at [675, 315] on button "Add Payment" at bounding box center [719, 312] width 156 height 13
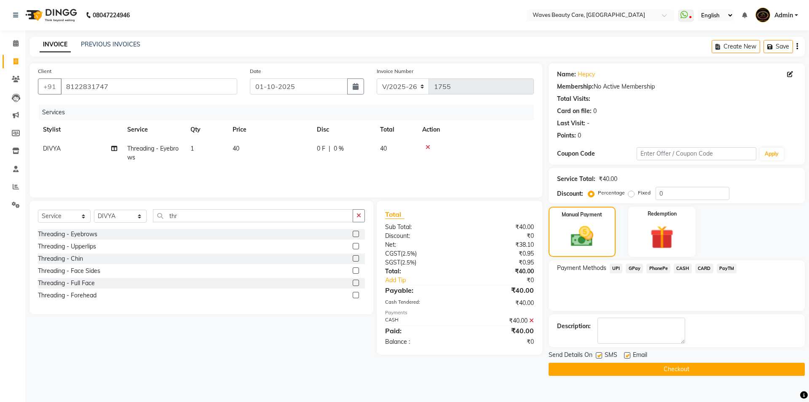
click at [648, 368] on button "Checkout" at bounding box center [677, 369] width 256 height 13
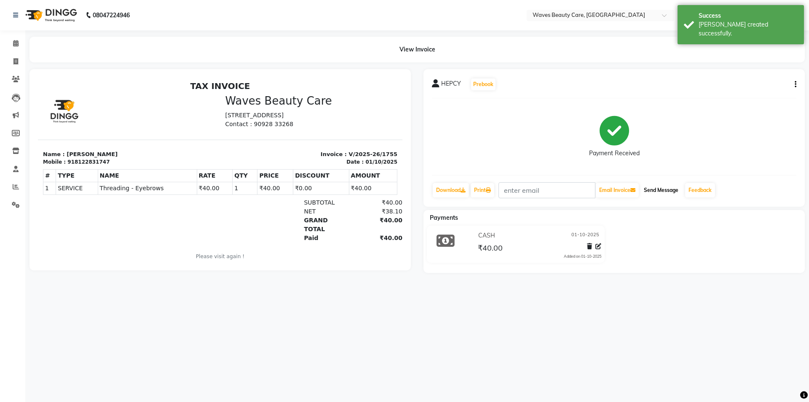
click at [656, 193] on button "Send Message" at bounding box center [661, 190] width 41 height 14
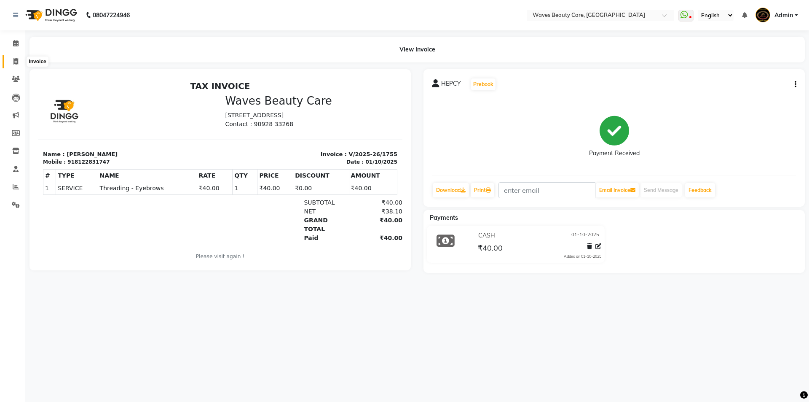
click at [13, 59] on icon at bounding box center [15, 61] width 5 height 6
select select "service"
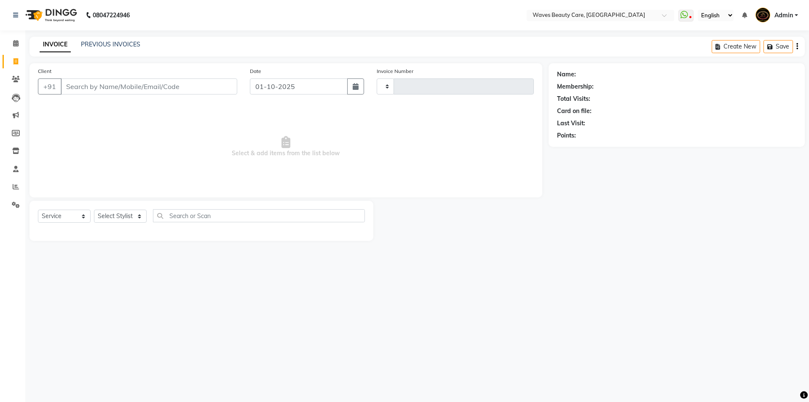
type input "1756"
select select "5946"
click at [84, 87] on input "Client" at bounding box center [149, 86] width 177 height 16
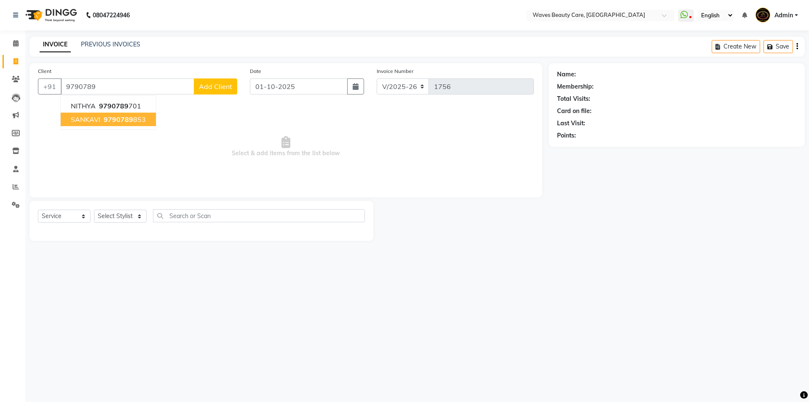
click at [106, 122] on span "9790789" at bounding box center [119, 119] width 30 height 8
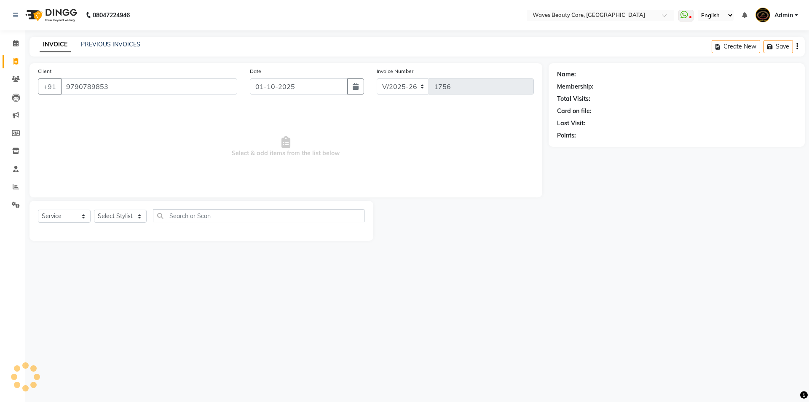
type input "9790789853"
click at [141, 220] on select "Select Stylist ANJU DIVYA Yoganandhi Nagarajan" at bounding box center [120, 216] width 53 height 13
select select "66638"
click at [94, 210] on select "Select Stylist ANJU DIVYA Yoganandhi Nagarajan" at bounding box center [120, 216] width 53 height 13
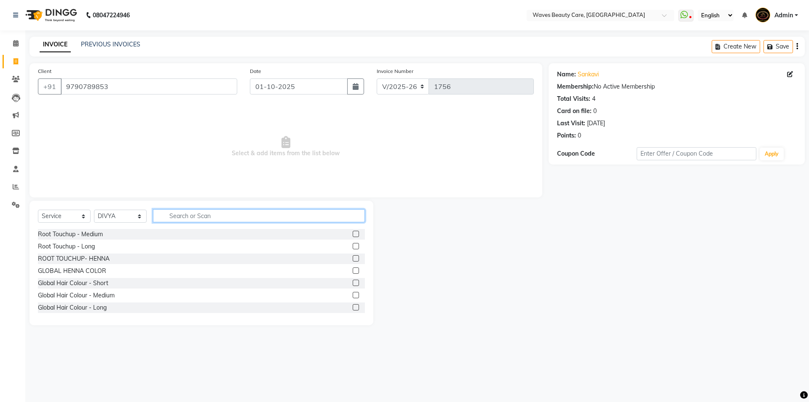
click at [167, 212] on input "text" at bounding box center [259, 215] width 212 height 13
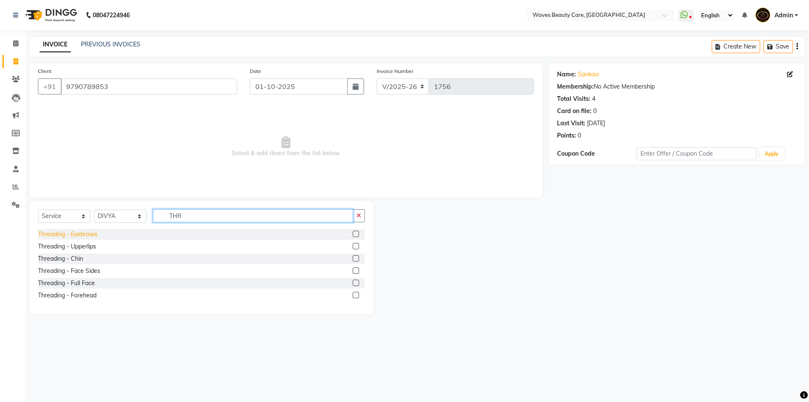
type input "THR"
click at [82, 234] on div "Threading - Eyebrows" at bounding box center [67, 234] width 59 height 9
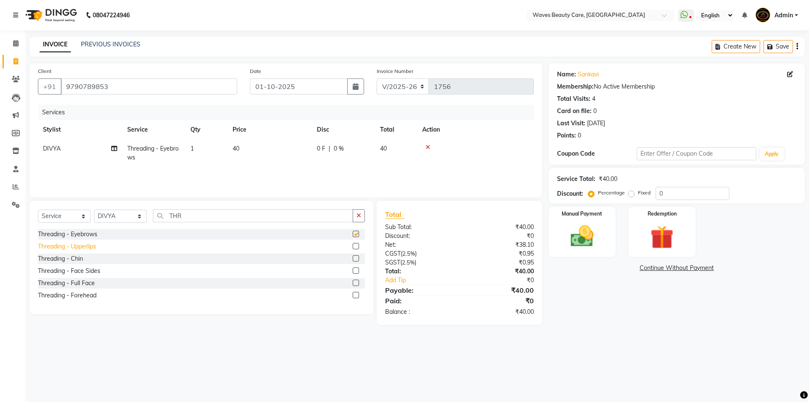
checkbox input "false"
click at [76, 250] on div "Threading - Upperlips" at bounding box center [67, 246] width 58 height 9
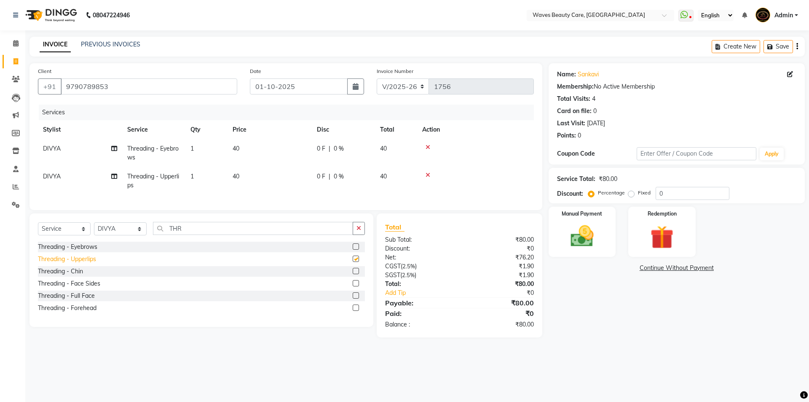
checkbox input "false"
click at [79, 276] on div "Threading - Chin" at bounding box center [60, 271] width 45 height 9
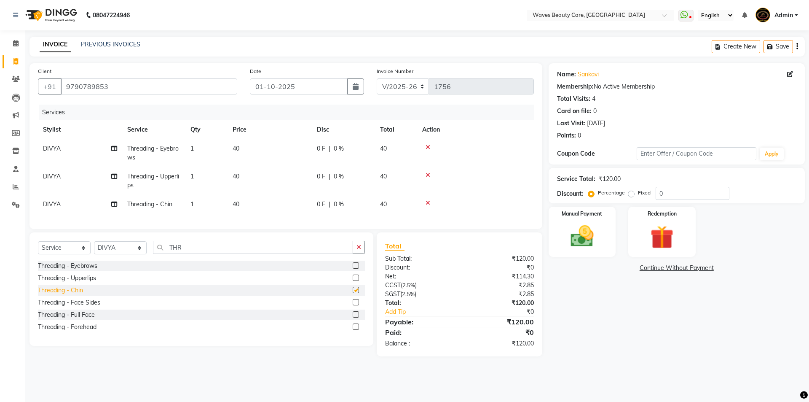
checkbox input "false"
click at [246, 177] on td "40" at bounding box center [270, 181] width 84 height 28
select select "66638"
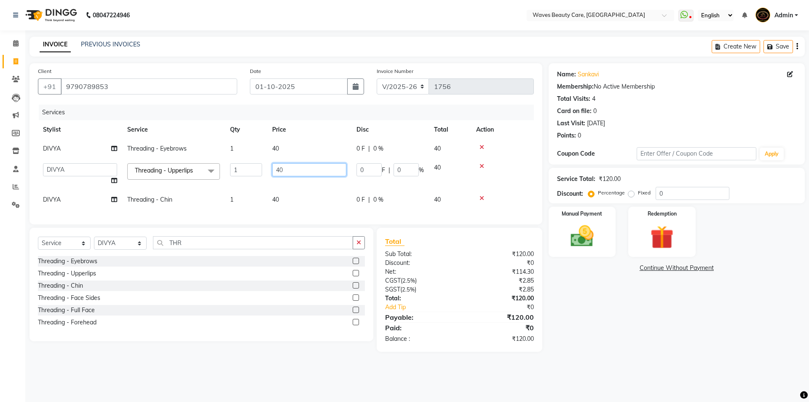
click at [290, 172] on input "40" at bounding box center [309, 169] width 74 height 13
type input "4"
type input "30"
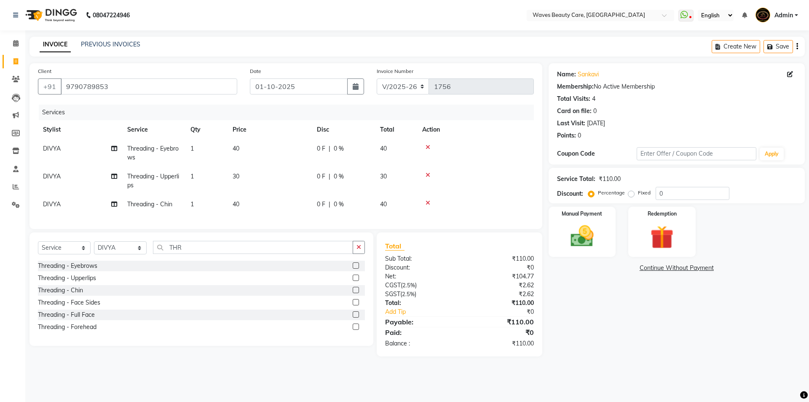
click at [285, 201] on td "40" at bounding box center [270, 204] width 84 height 19
select select "66638"
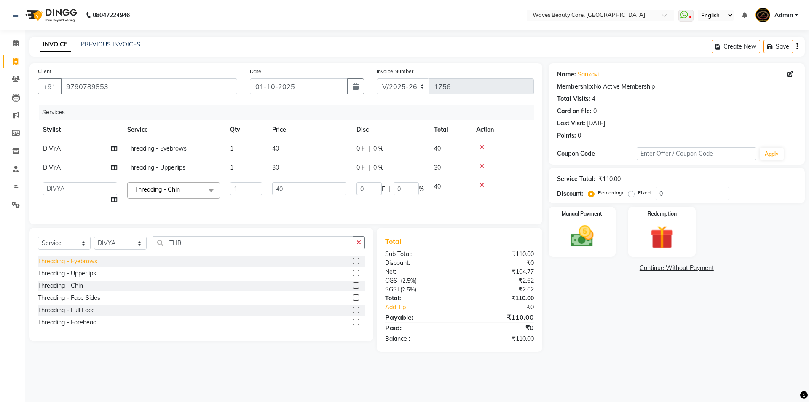
click at [86, 266] on div "Threading - Eyebrows" at bounding box center [67, 261] width 59 height 9
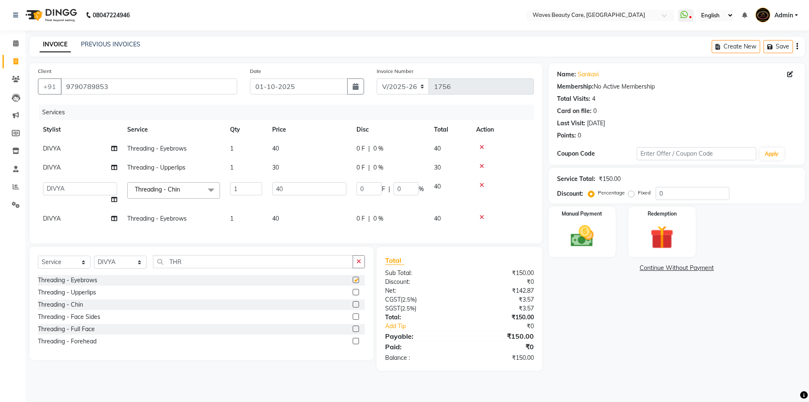
checkbox input "false"
click at [70, 220] on td "DIVYA" at bounding box center [80, 218] width 84 height 19
select select "66638"
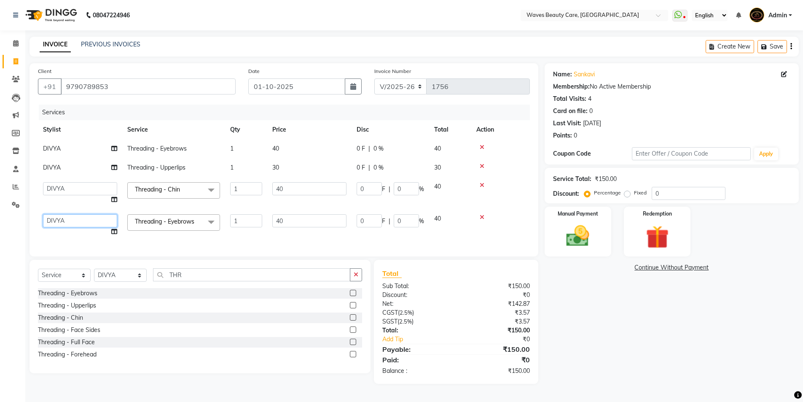
click at [73, 221] on select "ANJU DIVYA Yoganandhi Nagarajan" at bounding box center [80, 220] width 74 height 13
select select "42426"
click at [294, 237] on td "40" at bounding box center [309, 225] width 84 height 32
click at [579, 237] on img at bounding box center [578, 235] width 39 height 27
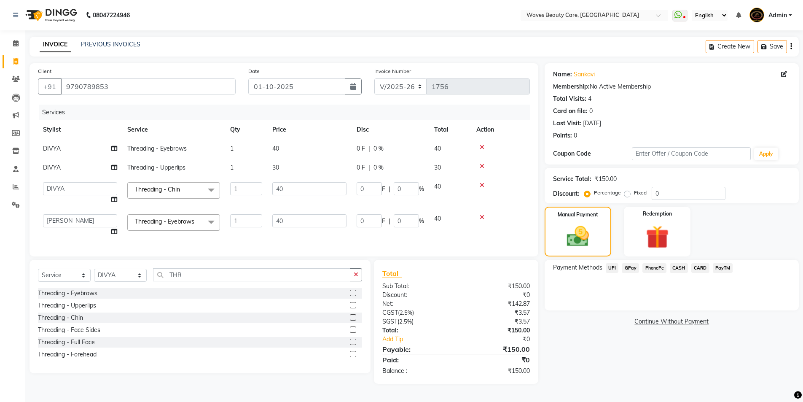
click at [633, 268] on span "GPay" at bounding box center [630, 268] width 17 height 10
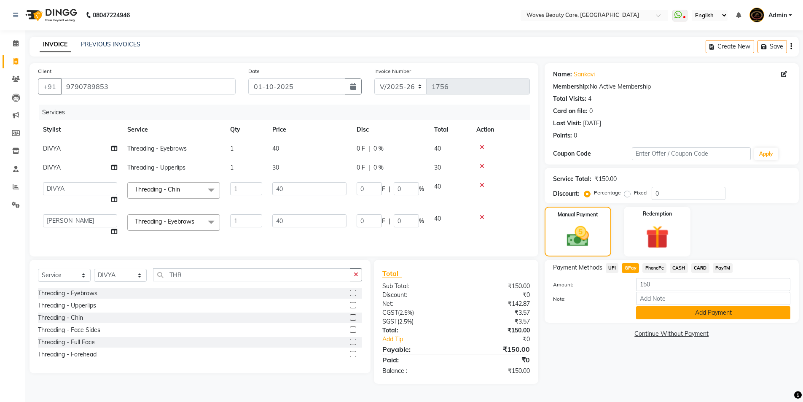
click at [678, 315] on button "Add Payment" at bounding box center [713, 312] width 154 height 13
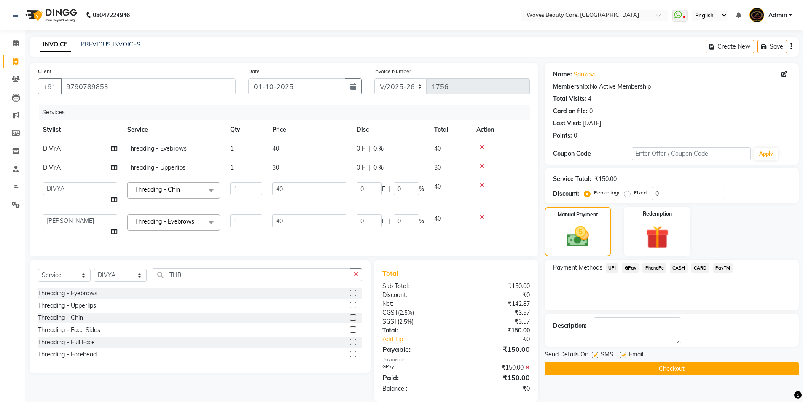
click at [662, 368] on button "Checkout" at bounding box center [672, 368] width 254 height 13
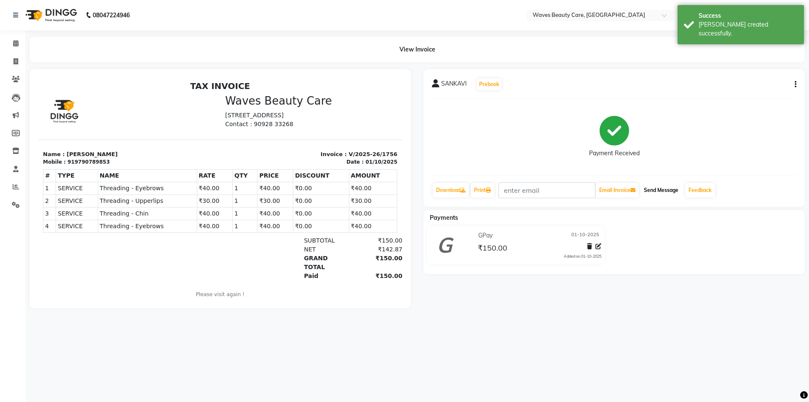
click at [662, 193] on button "Send Message" at bounding box center [661, 190] width 41 height 14
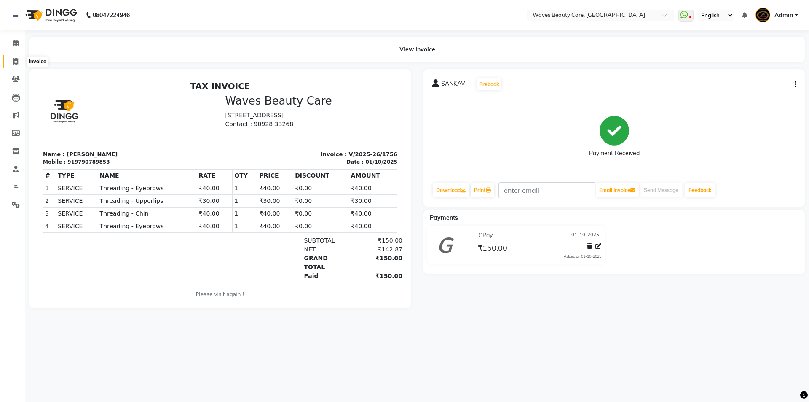
click at [11, 59] on span at bounding box center [15, 62] width 15 height 10
select select "5946"
select select "service"
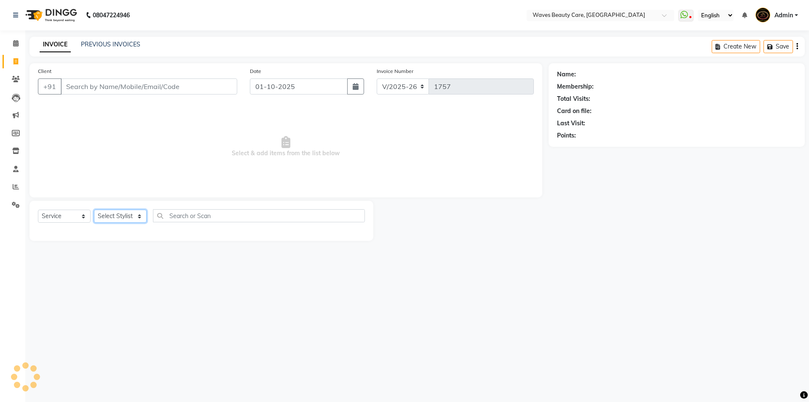
click at [138, 214] on select "Select Stylist ANJU DIVYA Yoganandhi Nagarajan" at bounding box center [120, 216] width 53 height 13
select select "42426"
click at [94, 210] on select "Select Stylist ANJU DIVYA Yoganandhi Nagarajan" at bounding box center [120, 216] width 53 height 13
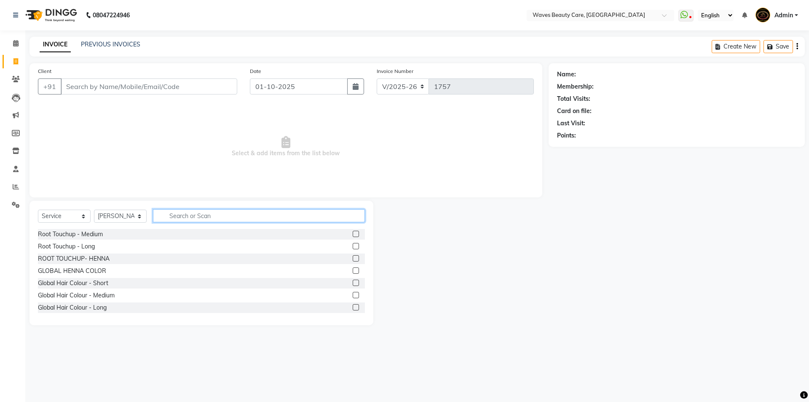
click at [191, 216] on input "text" at bounding box center [259, 215] width 212 height 13
click at [199, 219] on input "text" at bounding box center [259, 215] width 212 height 13
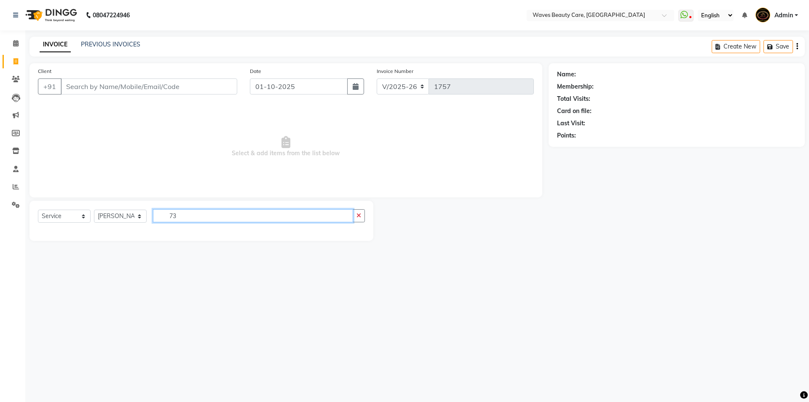
type input "7"
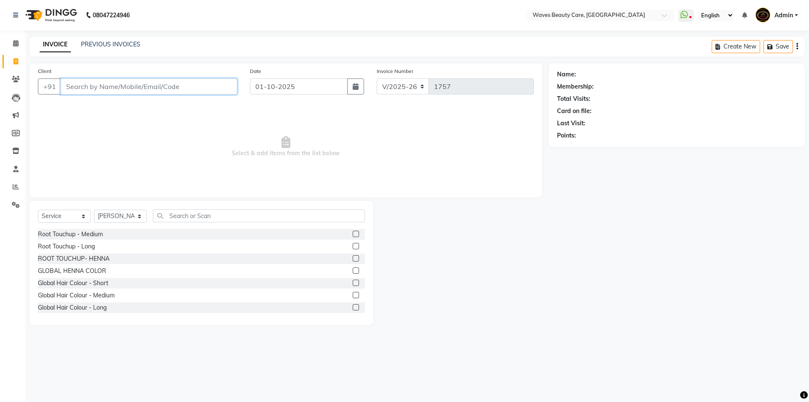
click at [162, 80] on input "Client" at bounding box center [149, 86] width 177 height 16
type input "7358202132"
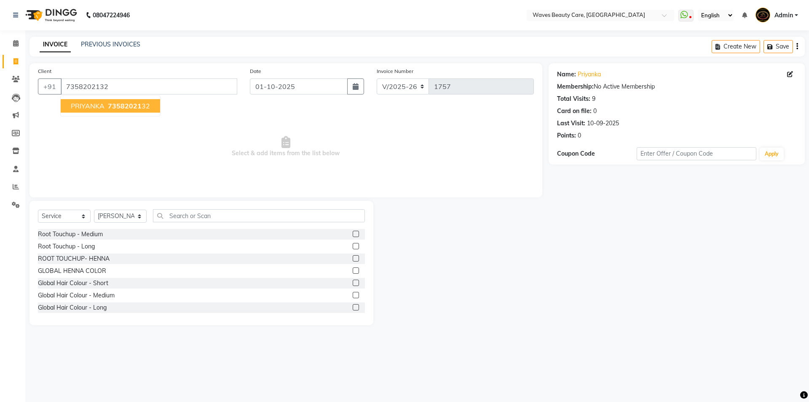
click at [148, 108] on ngb-highlight "73582021 32" at bounding box center [128, 106] width 44 height 8
click at [198, 211] on input "text" at bounding box center [259, 215] width 212 height 13
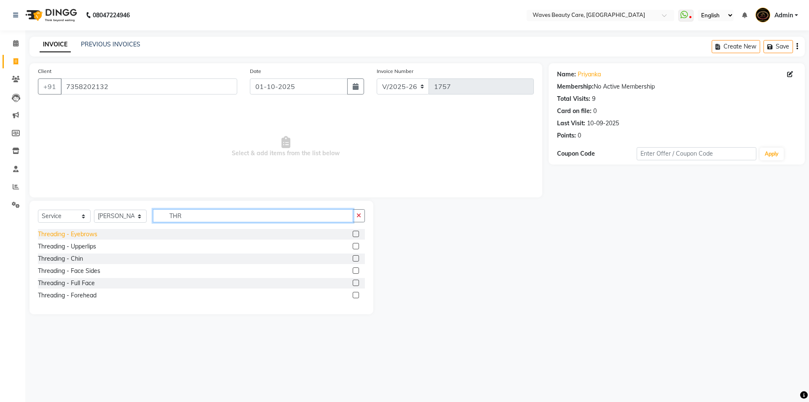
type input "THR"
click at [57, 234] on div "Threading - Eyebrows" at bounding box center [67, 234] width 59 height 9
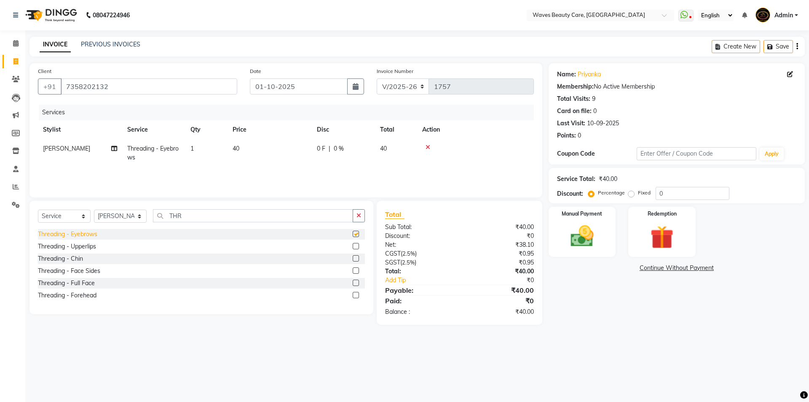
checkbox input "false"
click at [592, 228] on img at bounding box center [582, 236] width 39 height 28
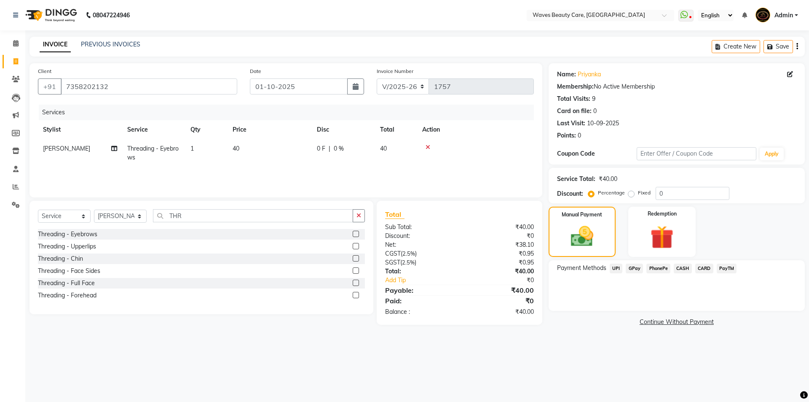
click at [660, 266] on span "PhonePe" at bounding box center [659, 268] width 24 height 10
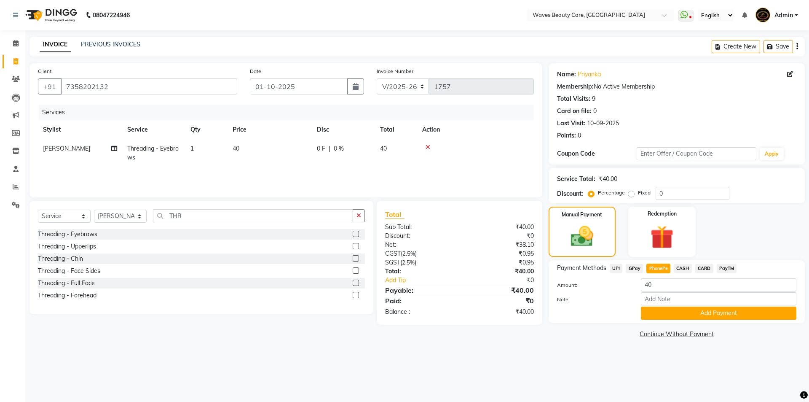
click at [683, 268] on span "CASH" at bounding box center [683, 268] width 18 height 10
click at [690, 310] on button "Add Payment" at bounding box center [719, 312] width 156 height 13
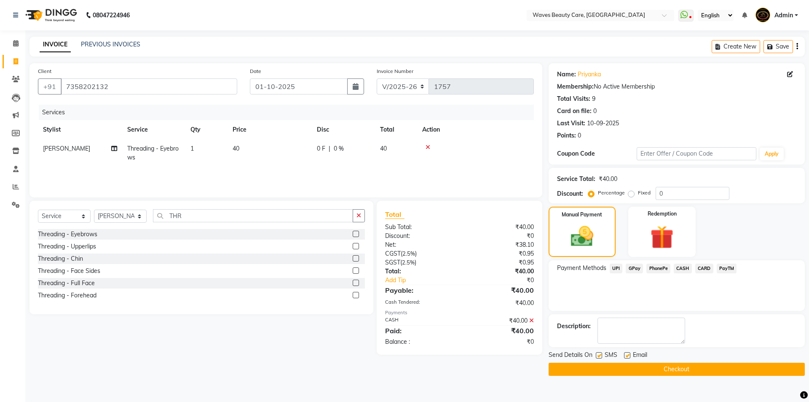
click at [681, 371] on button "Checkout" at bounding box center [677, 369] width 256 height 13
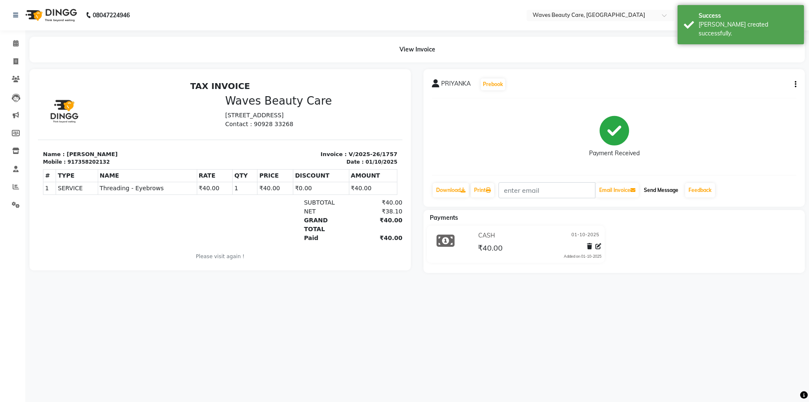
click at [666, 191] on button "Send Message" at bounding box center [661, 190] width 41 height 14
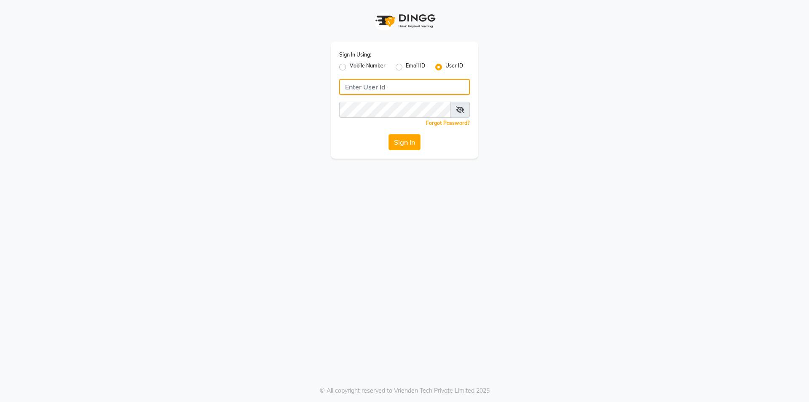
type input "Waves123"
click at [407, 150] on div "Sign In Using: Mobile Number Email ID User ID Waves123 Remember me Forgot Passw…" at bounding box center [405, 100] width 148 height 117
click at [406, 148] on button "Sign In" at bounding box center [405, 142] width 32 height 16
